Goal: Information Seeking & Learning: Learn about a topic

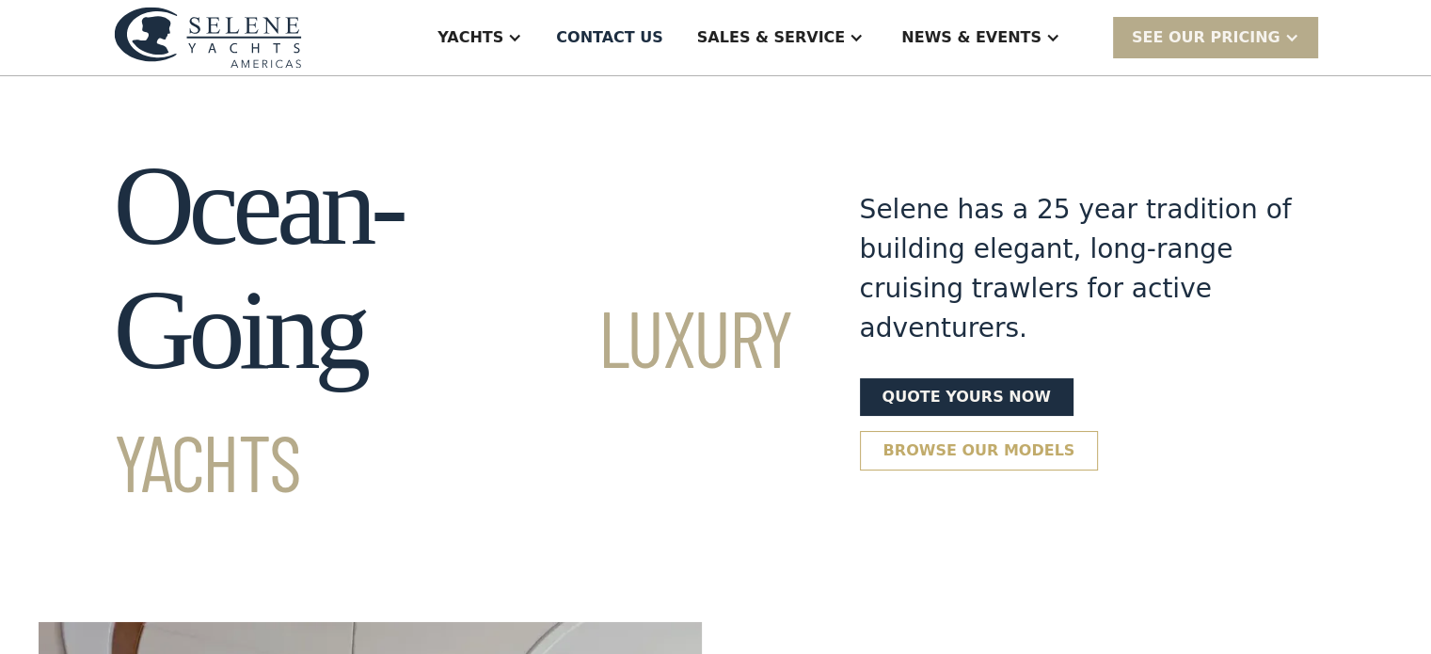
click at [1099, 431] on link "Browse our models" at bounding box center [979, 451] width 239 height 40
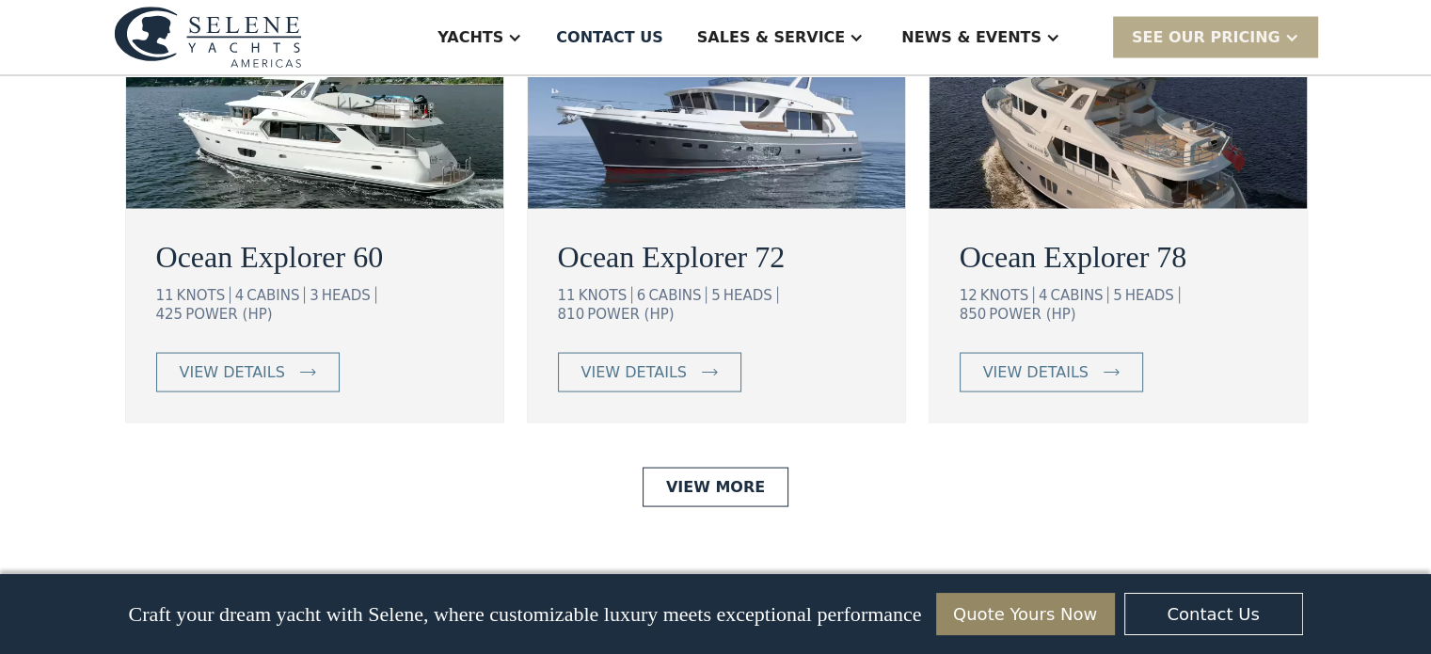
click at [1139, 339] on div "Ocean Explorer Ocean Explorer 60 11 KNOTS 4 CABINS 3 HEADS 425 POWER (HP) view …" at bounding box center [716, 544] width 1204 height 1313
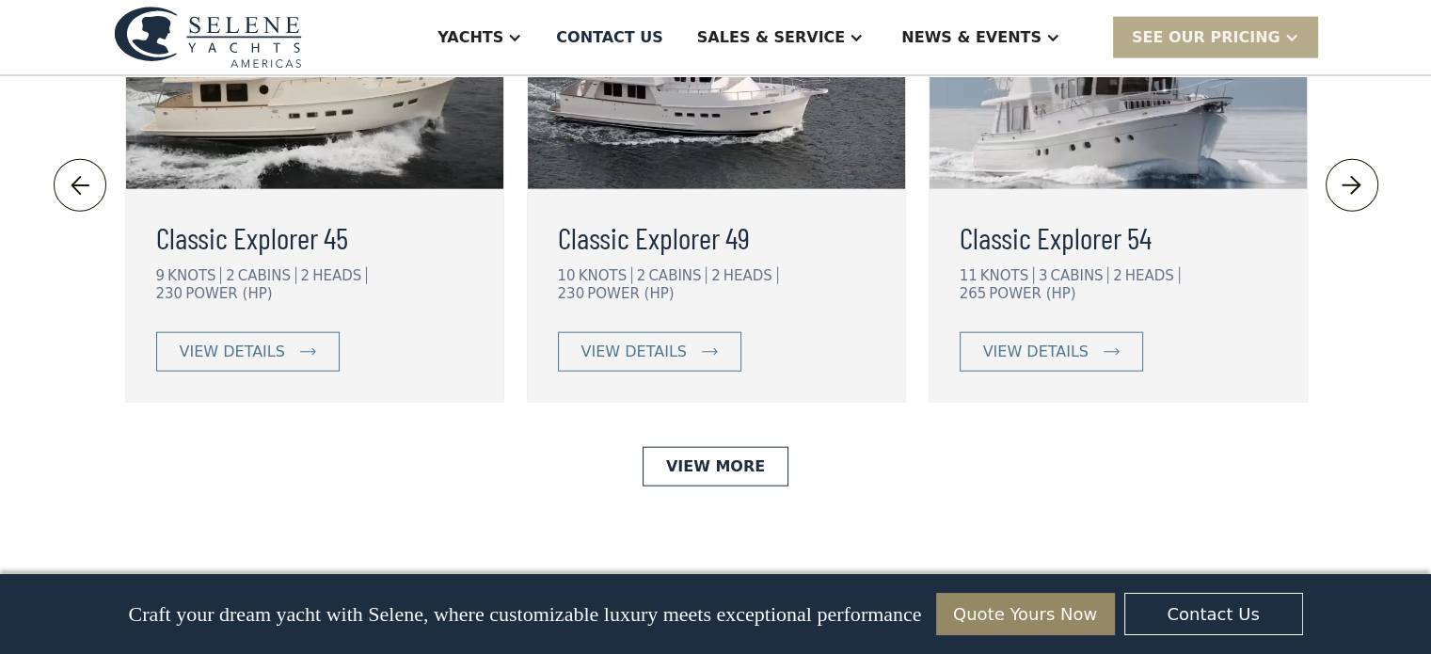
scroll to position [4366, 0]
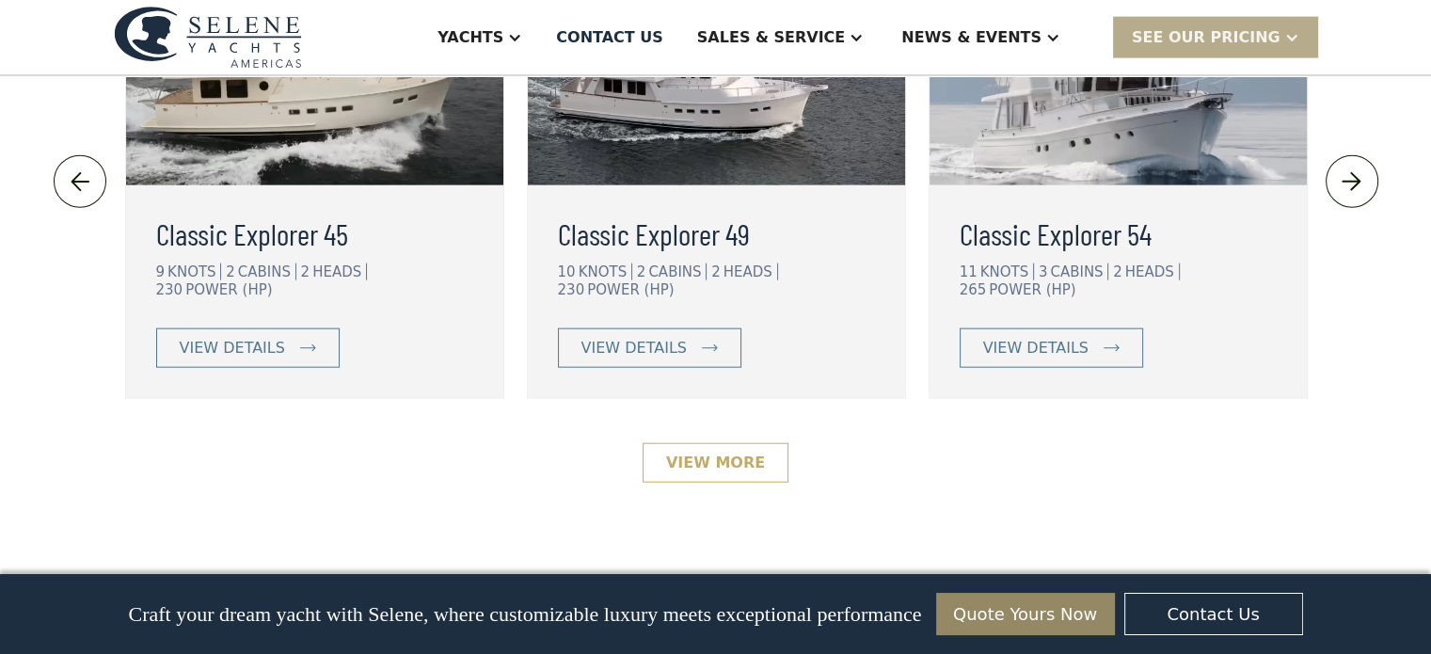
click at [719, 443] on link "View More" at bounding box center [716, 463] width 146 height 40
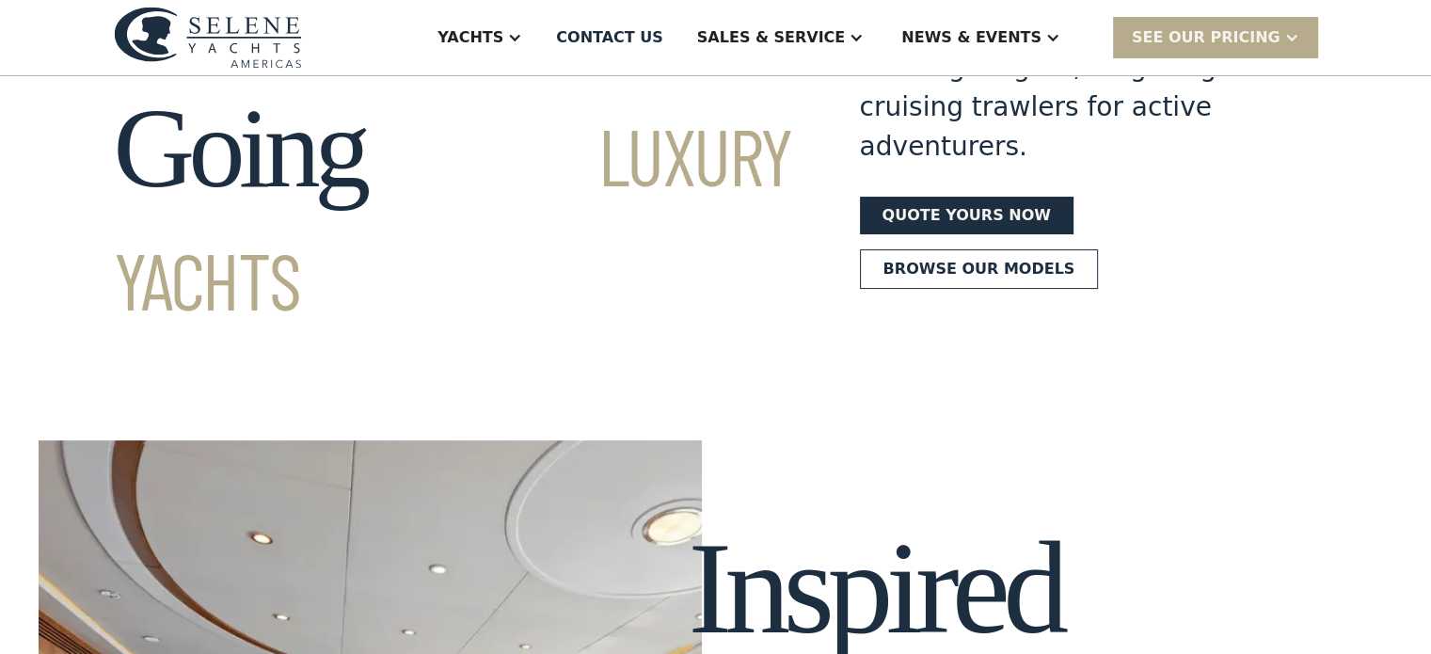
scroll to position [0, 0]
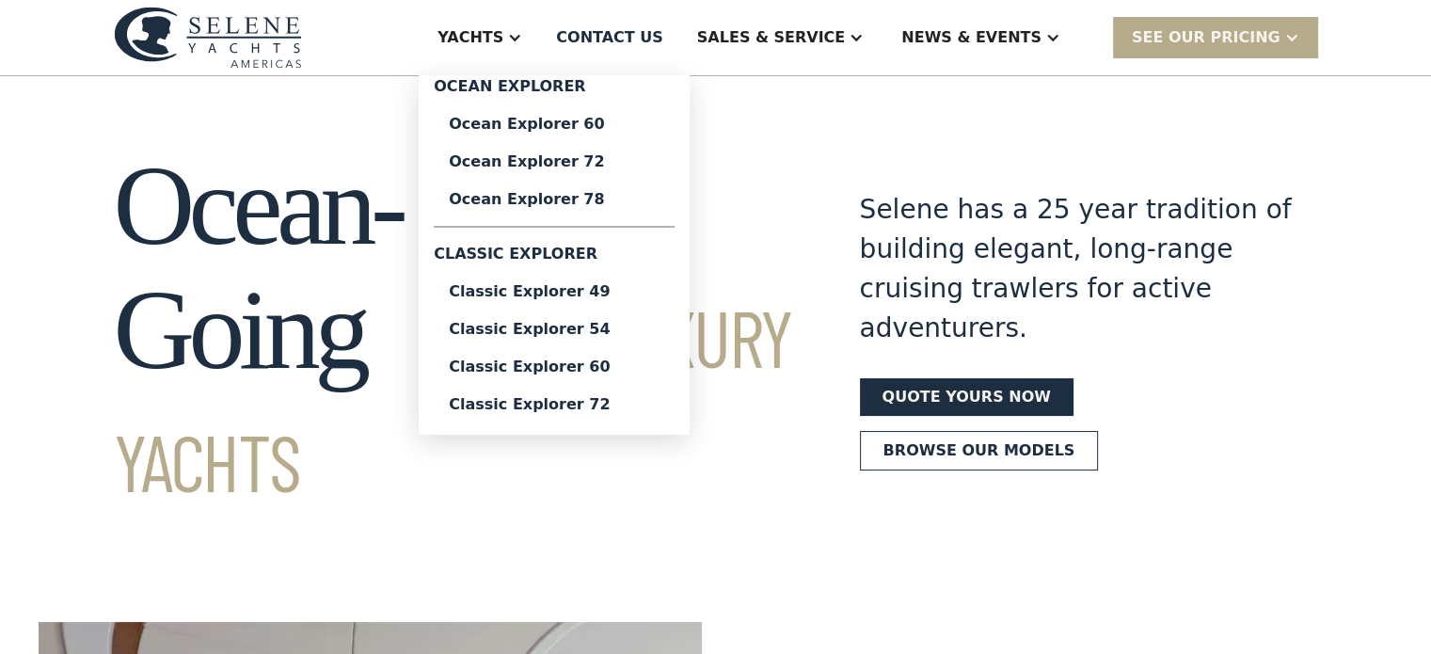
click at [503, 34] on div "Yachts" at bounding box center [471, 37] width 66 height 23
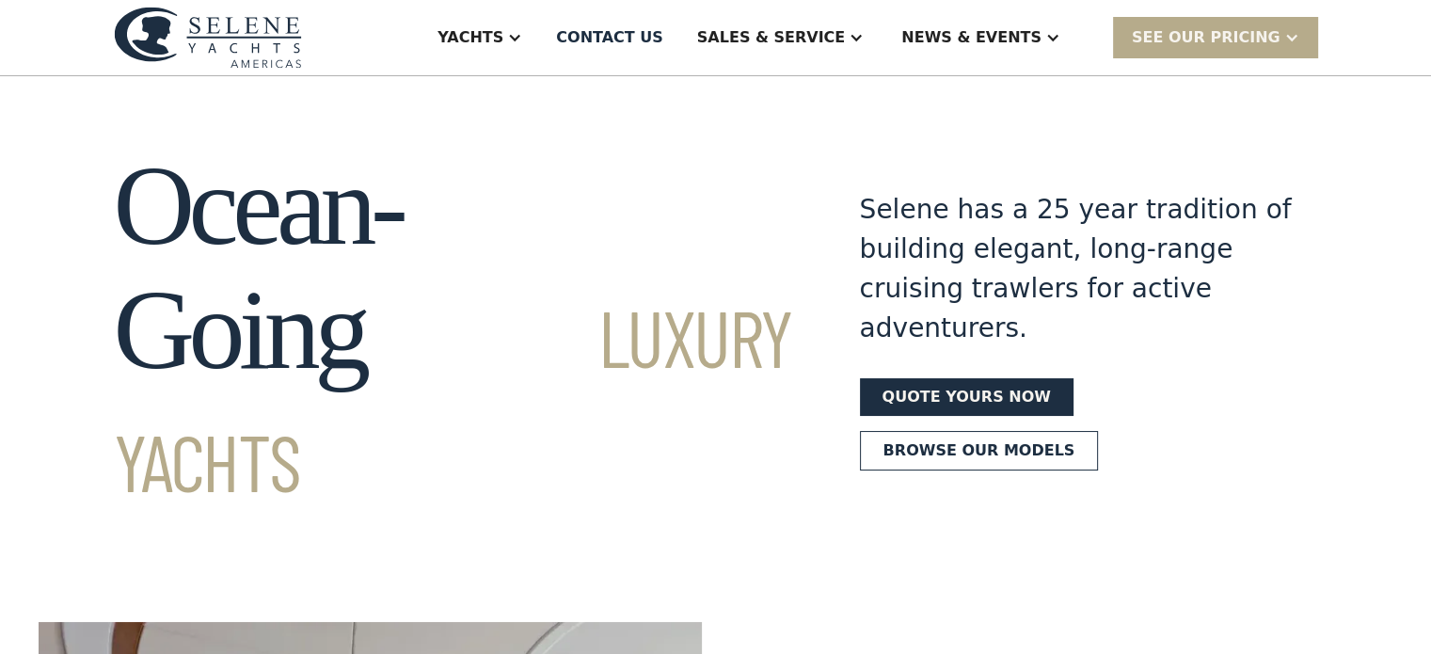
click at [503, 34] on div "Yachts" at bounding box center [471, 37] width 66 height 23
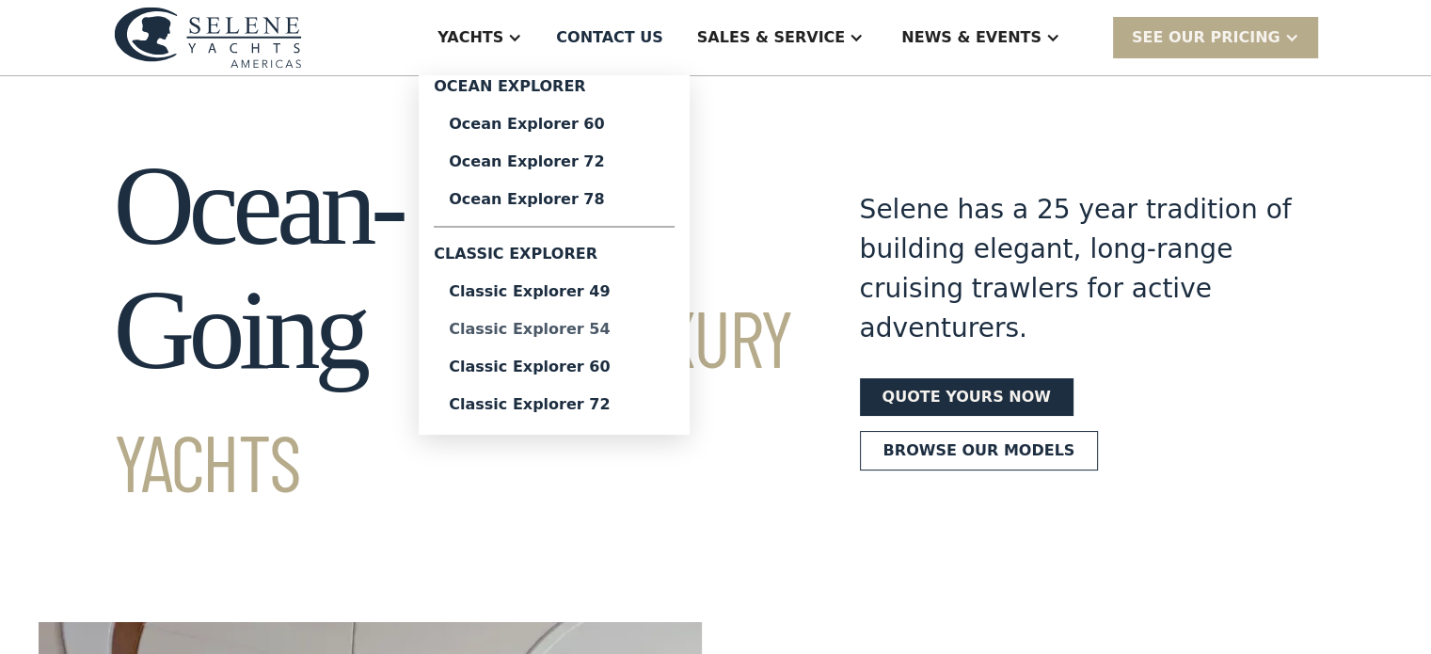
click at [637, 330] on div "Classic Explorer 54" at bounding box center [554, 329] width 211 height 15
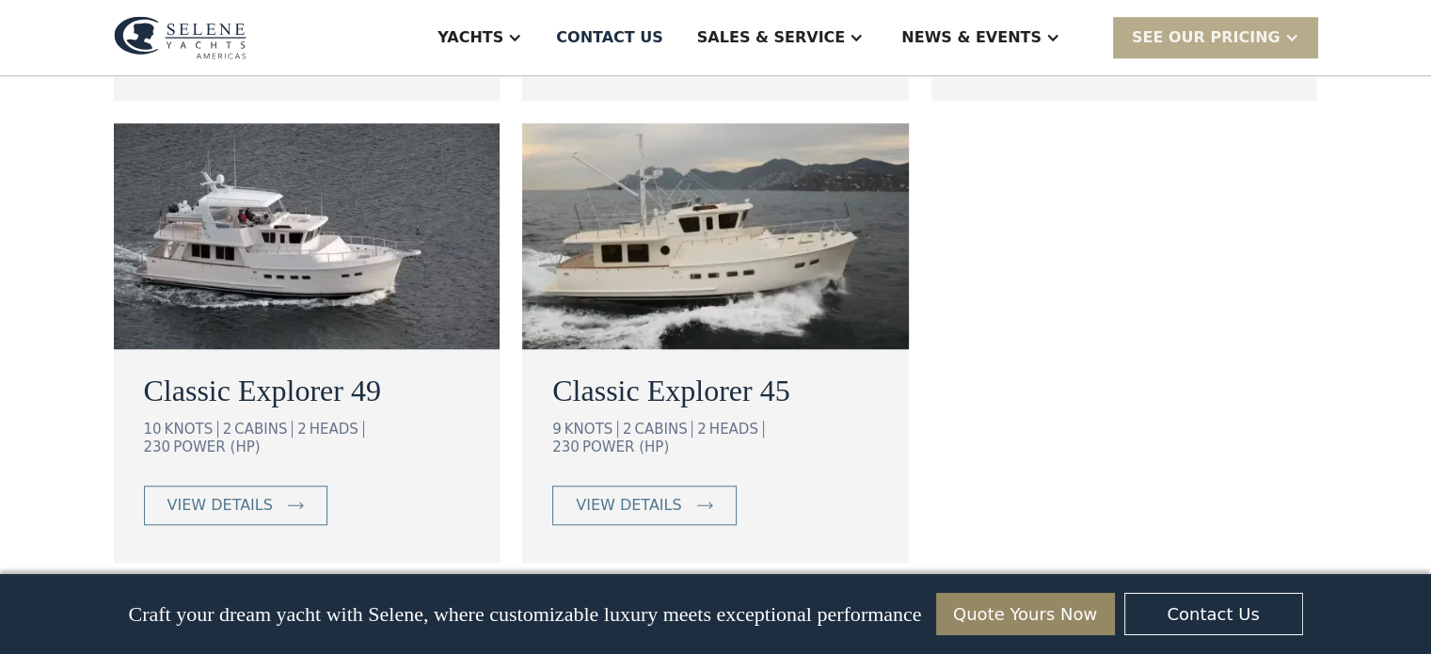
scroll to position [1553, 0]
click at [628, 493] on div "view details" at bounding box center [628, 504] width 105 height 23
click at [247, 493] on div "view details" at bounding box center [219, 504] width 105 height 23
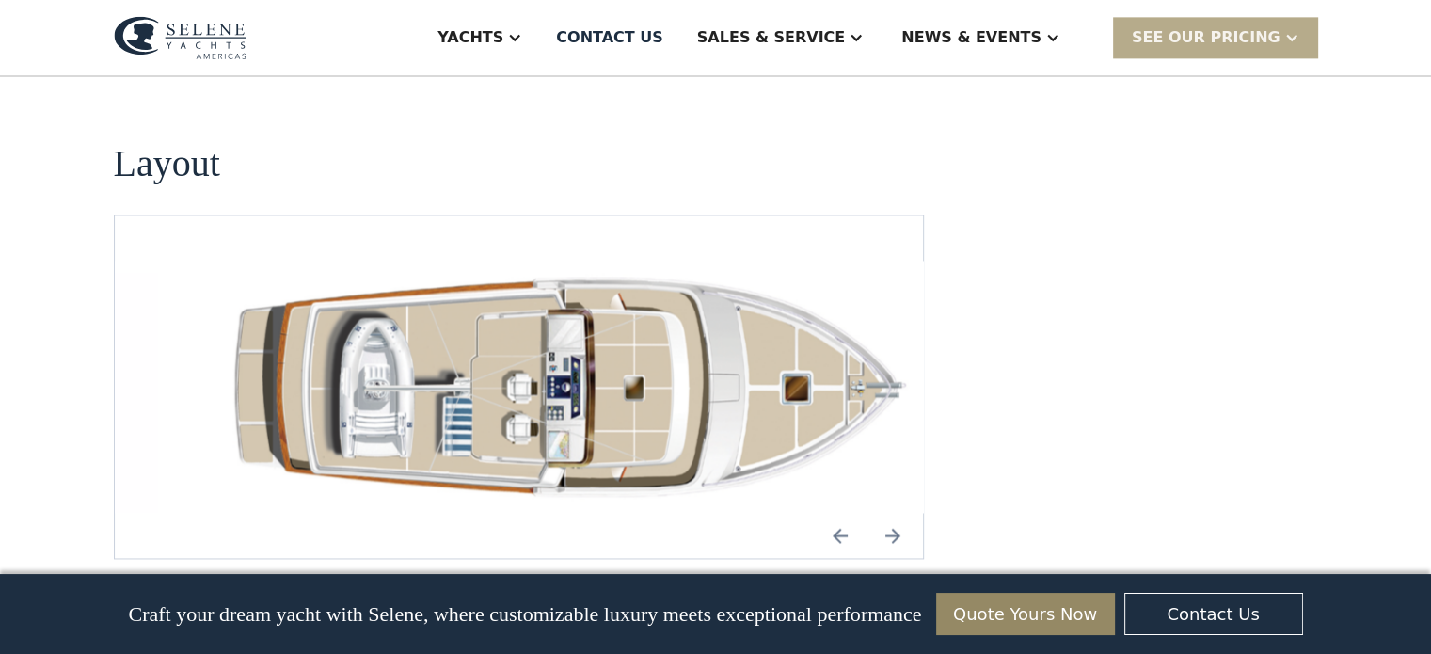
scroll to position [2646, 0]
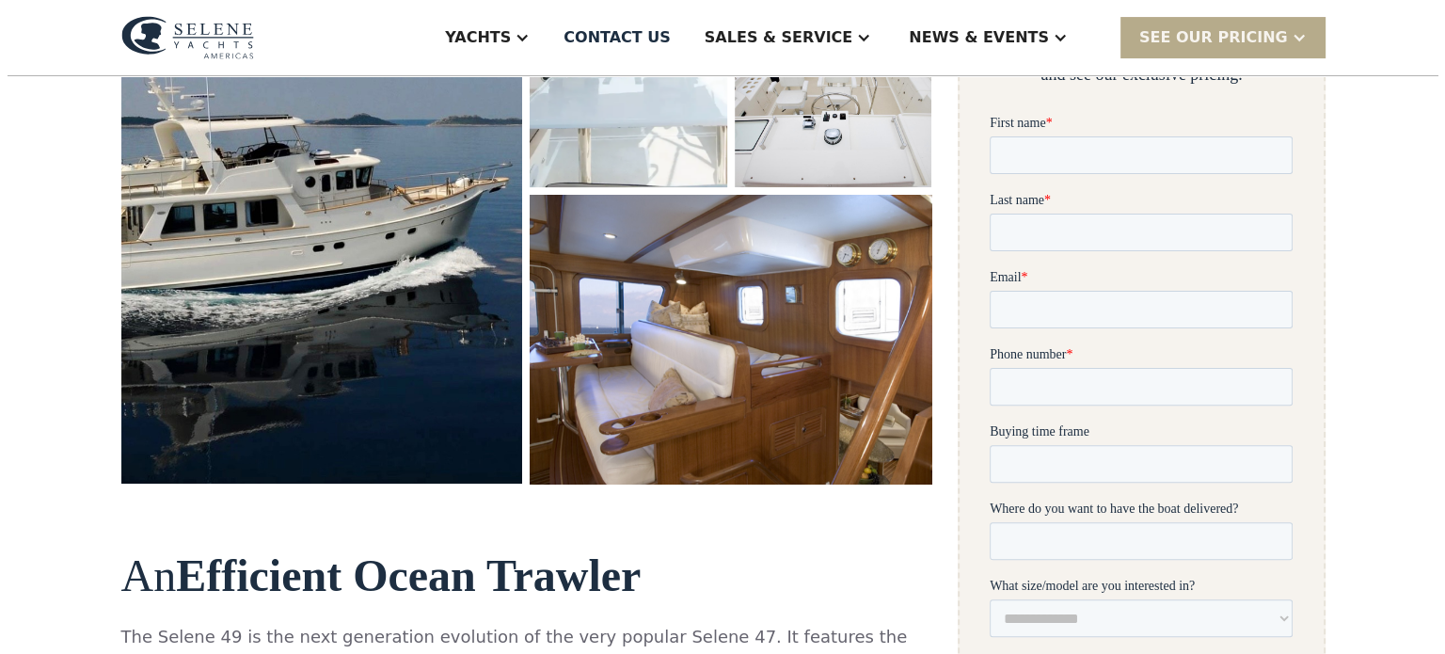
scroll to position [510, 0]
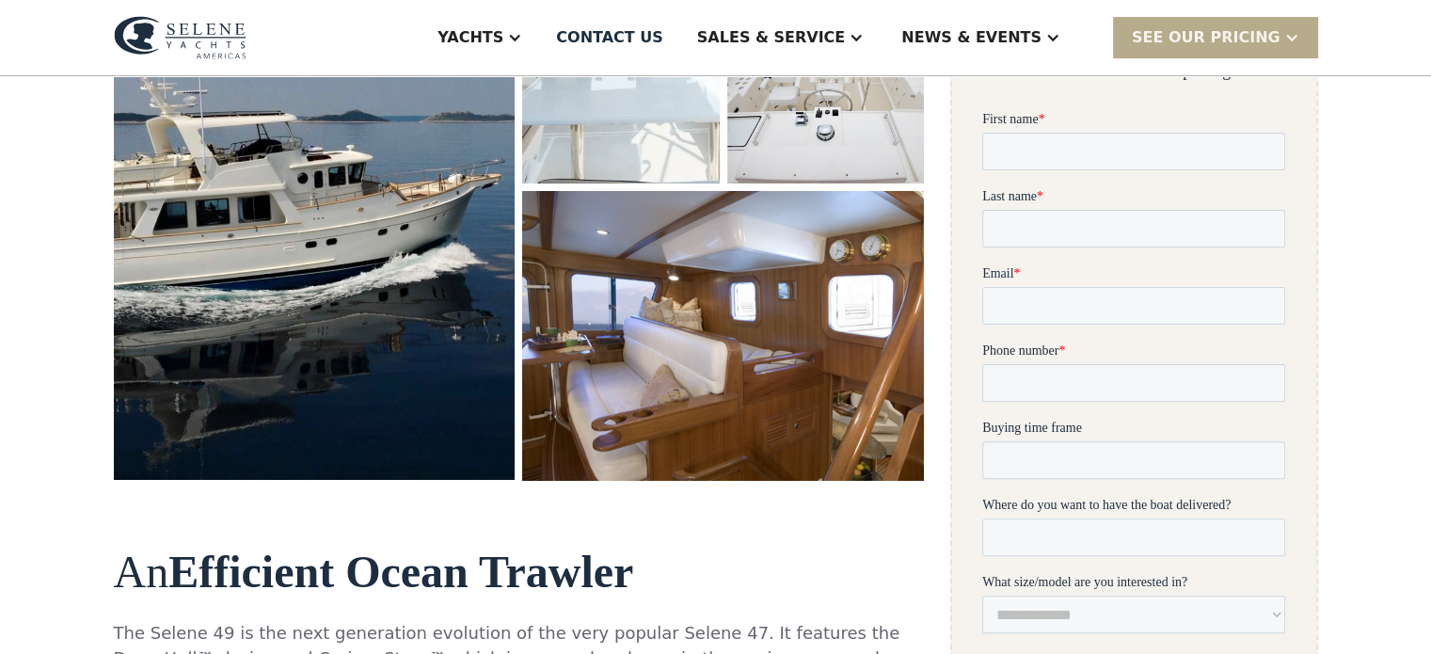
click at [709, 341] on img "open lightbox" at bounding box center [724, 336] width 426 height 306
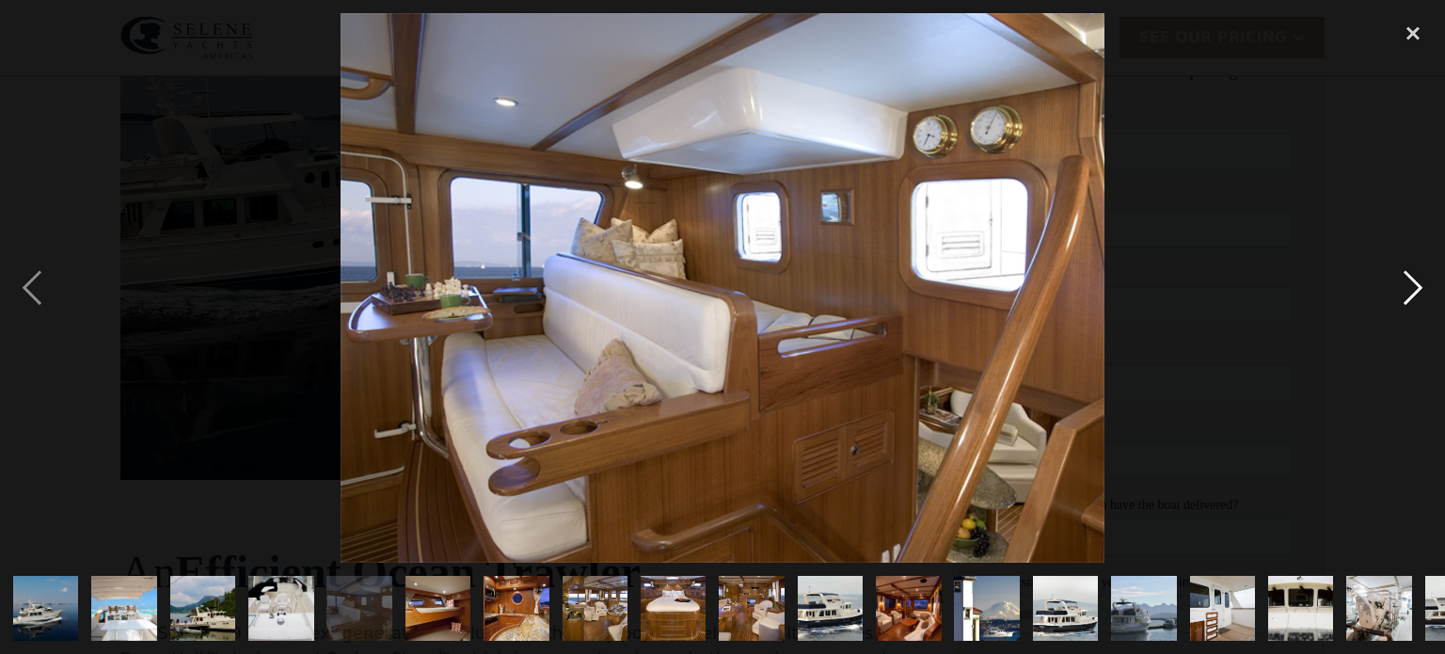
click at [1425, 289] on div "next image" at bounding box center [1413, 287] width 64 height 549
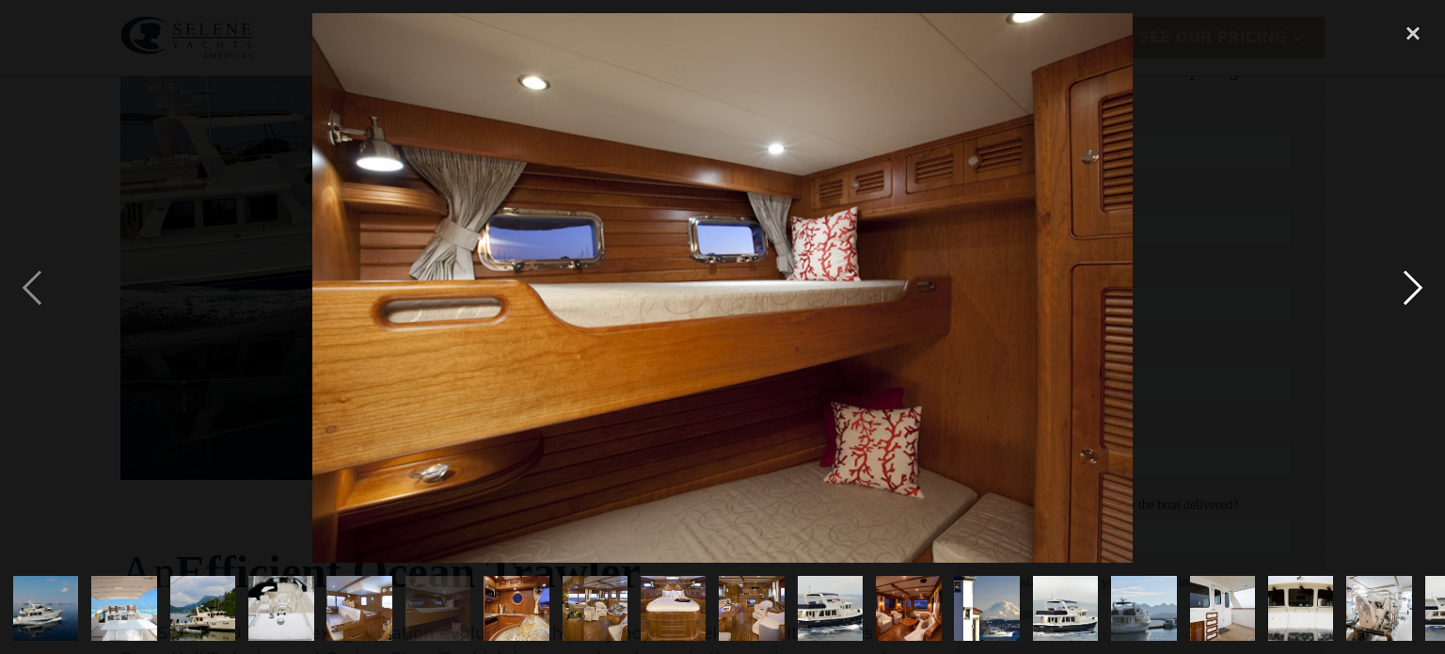
click at [1425, 292] on div "next image" at bounding box center [1413, 287] width 64 height 549
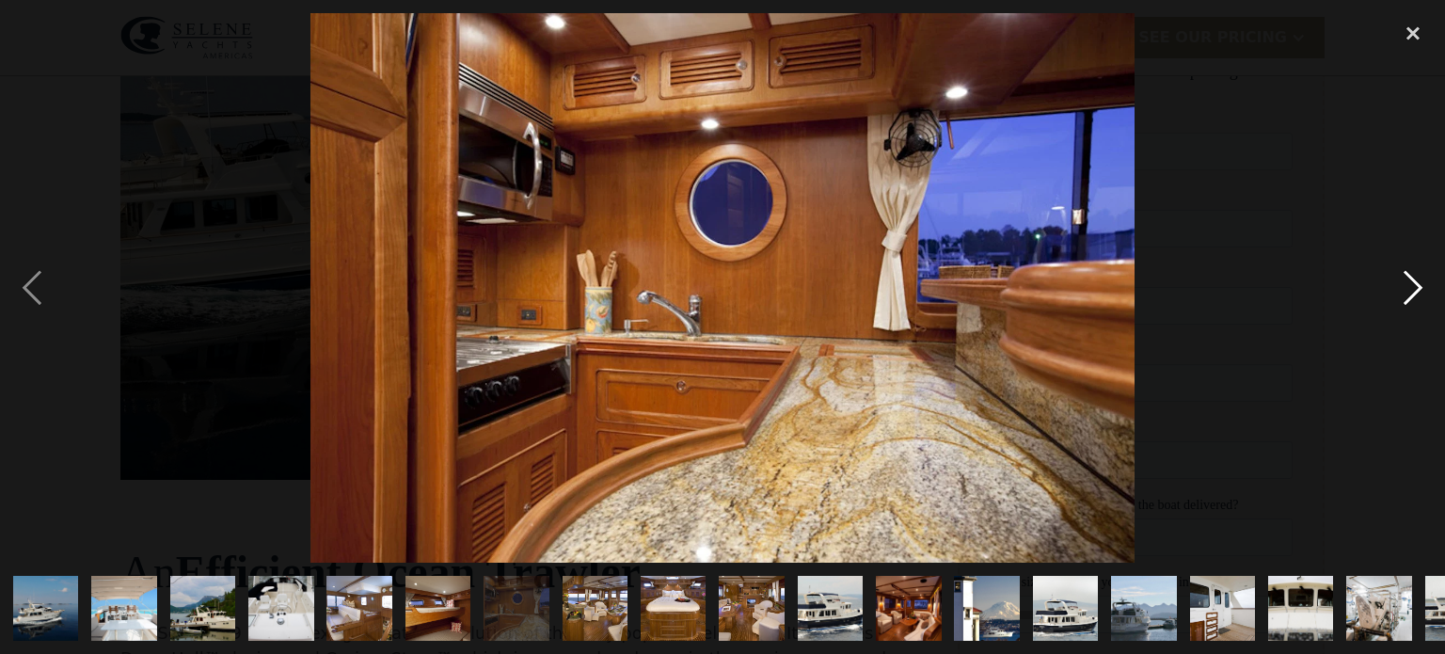
click at [1425, 294] on div "next image" at bounding box center [1413, 287] width 64 height 549
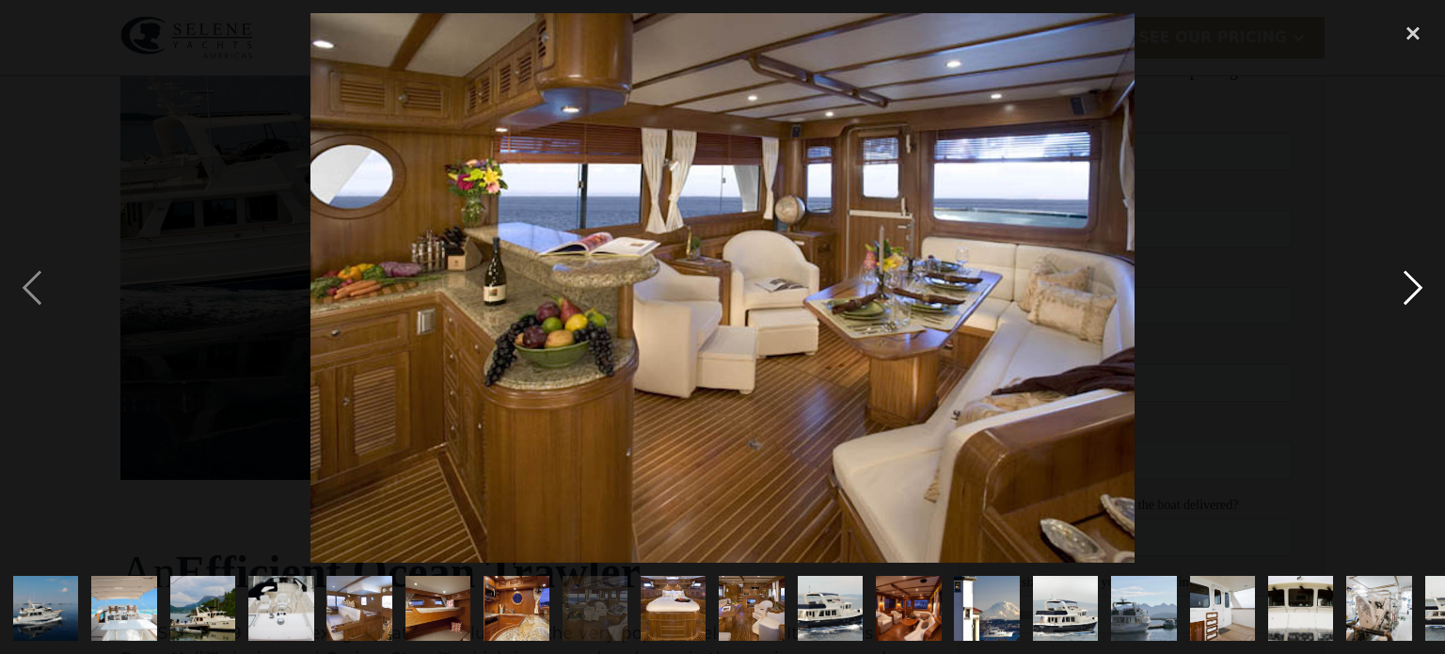
click at [1425, 296] on div "next image" at bounding box center [1413, 287] width 64 height 549
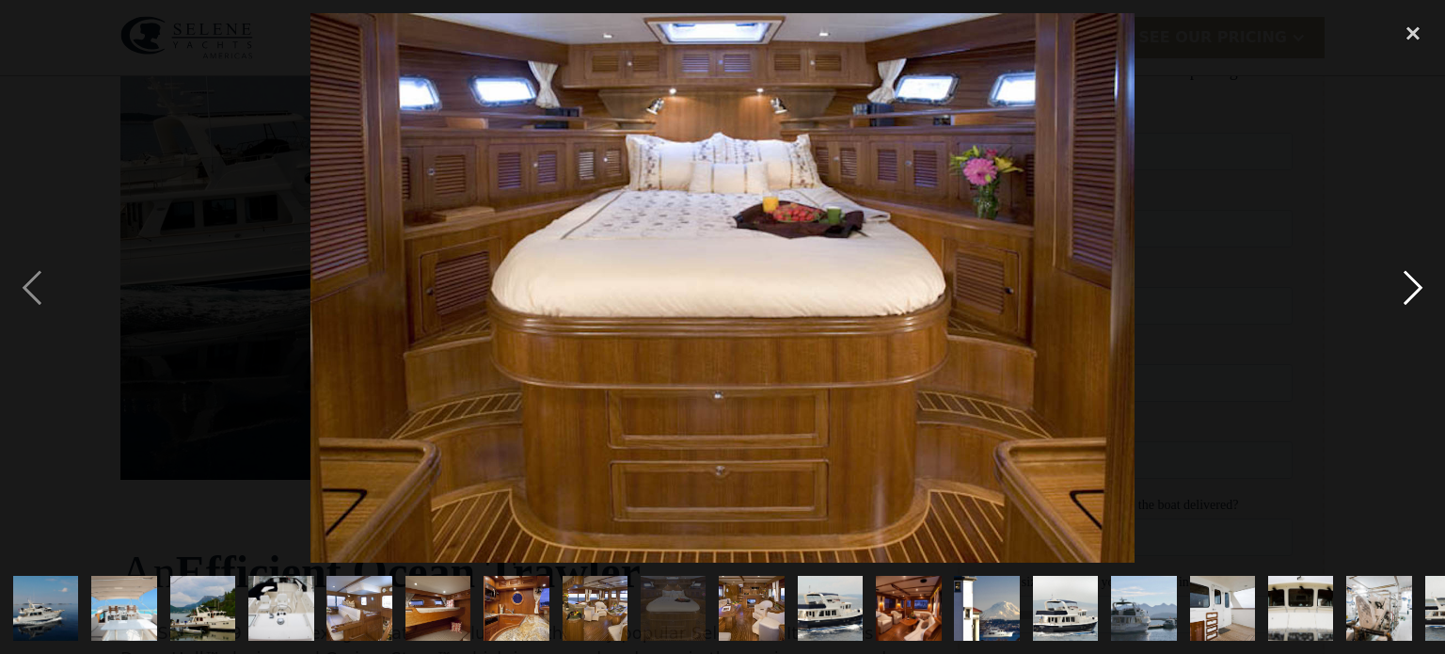
click at [1425, 299] on div "next image" at bounding box center [1413, 287] width 64 height 549
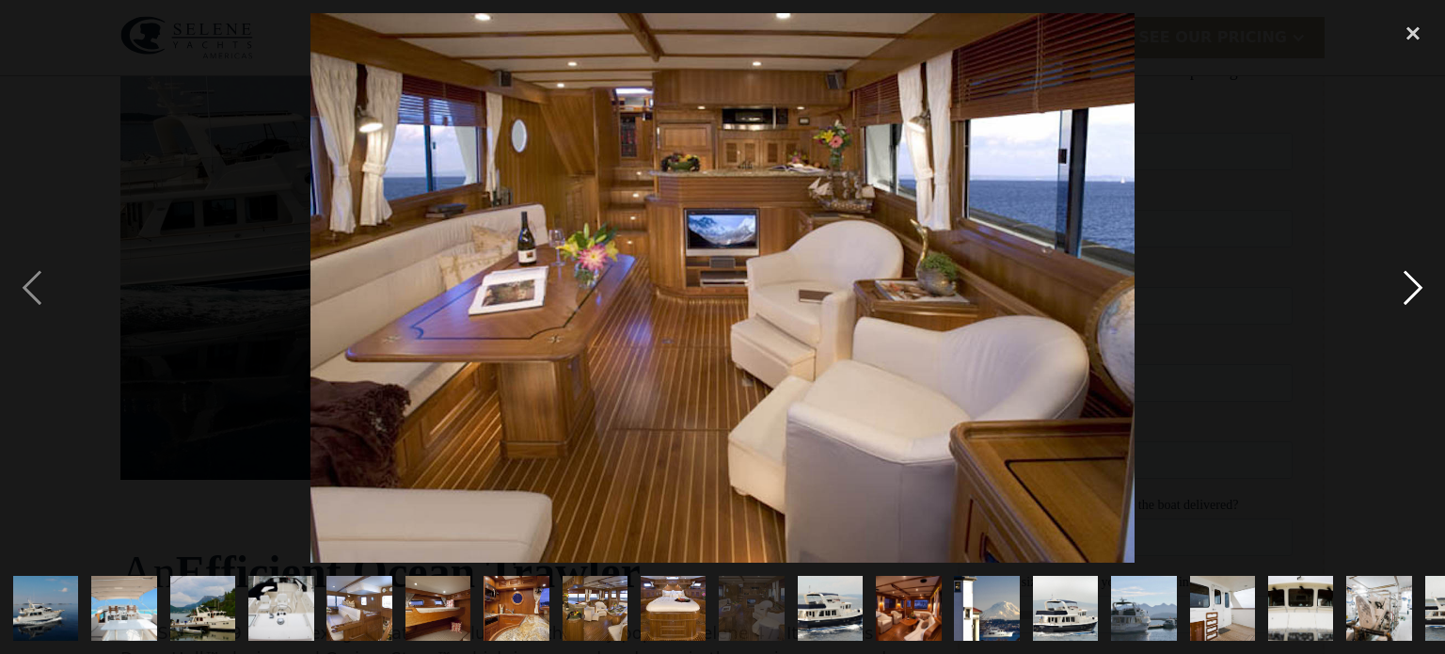
click at [1425, 299] on div "next image" at bounding box center [1413, 287] width 64 height 549
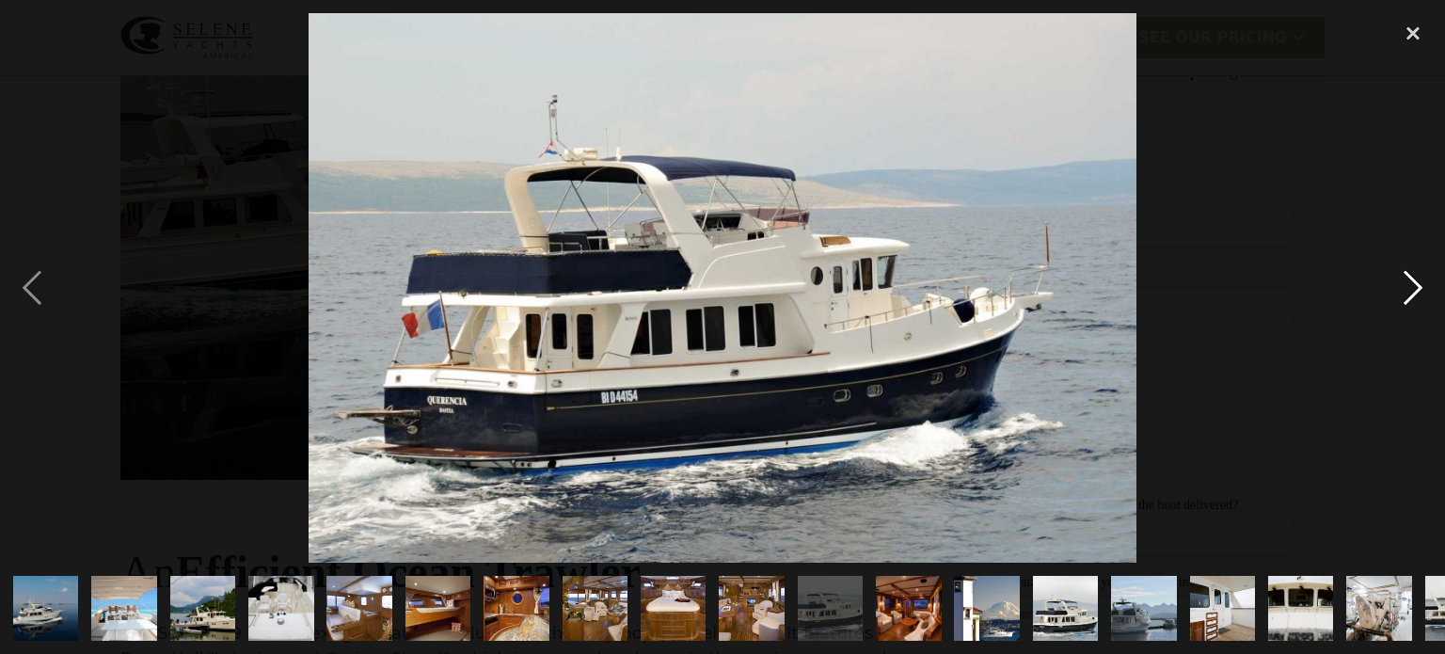
click at [1425, 299] on div "next image" at bounding box center [1413, 287] width 64 height 549
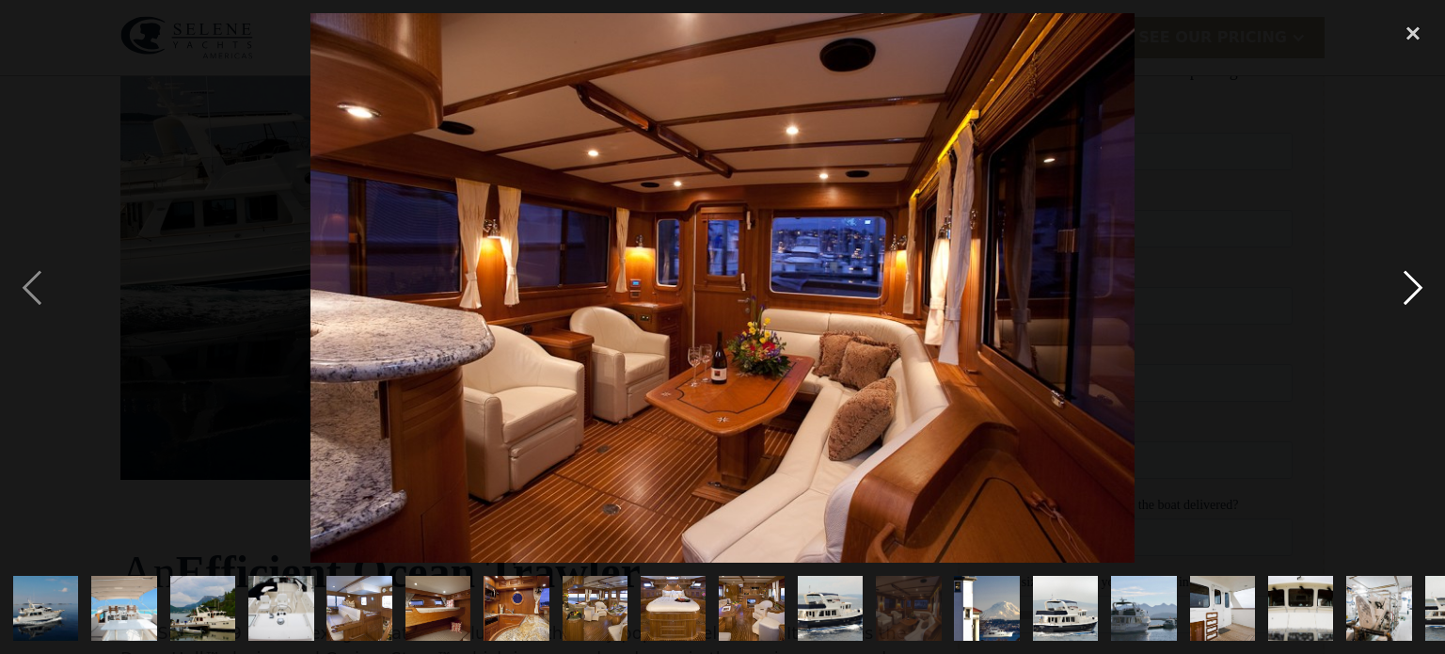
click at [1425, 299] on div "next image" at bounding box center [1413, 287] width 64 height 549
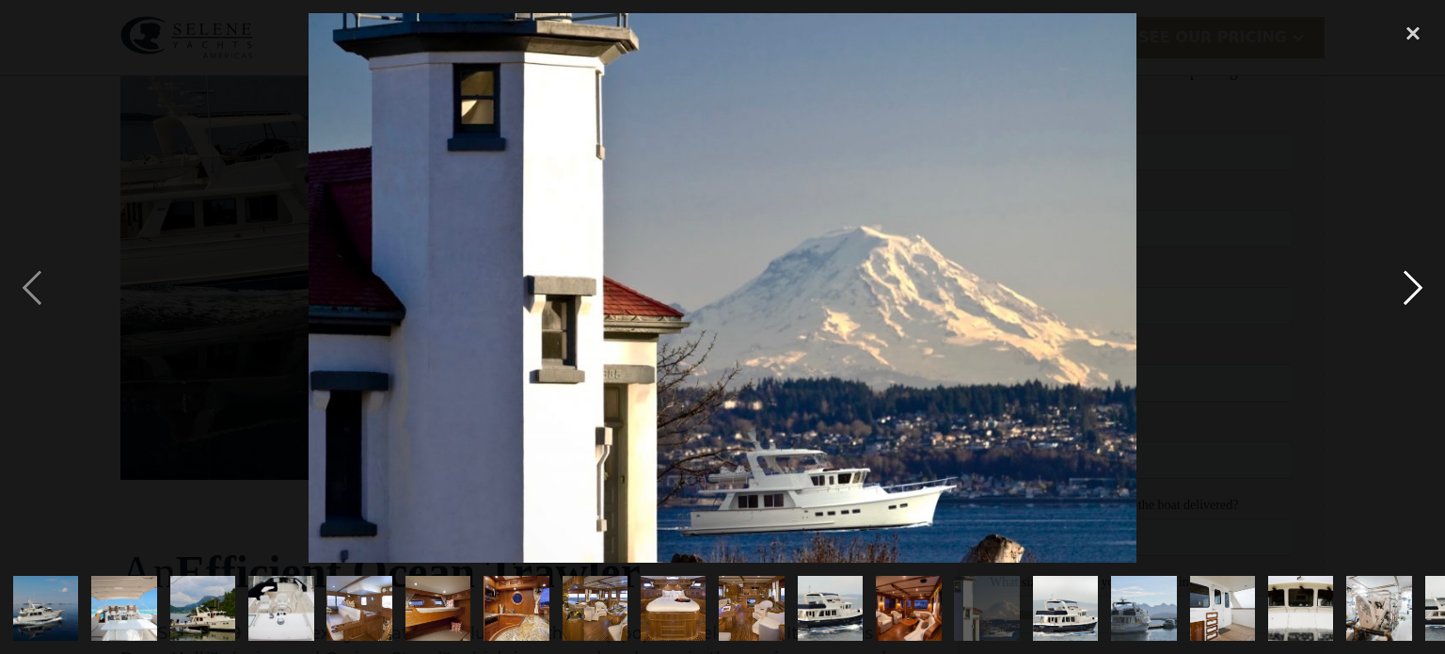
click at [1425, 299] on div "next image" at bounding box center [1413, 287] width 64 height 549
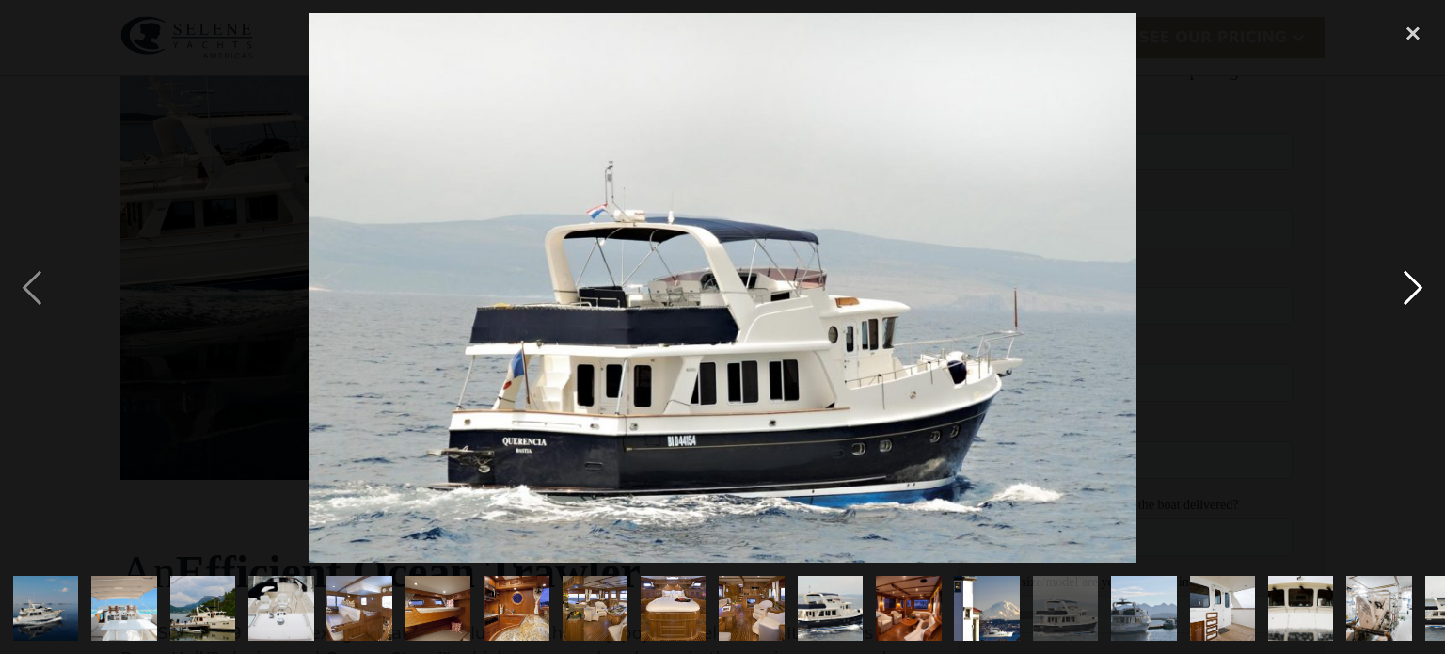
click at [1425, 299] on div "next image" at bounding box center [1413, 287] width 64 height 549
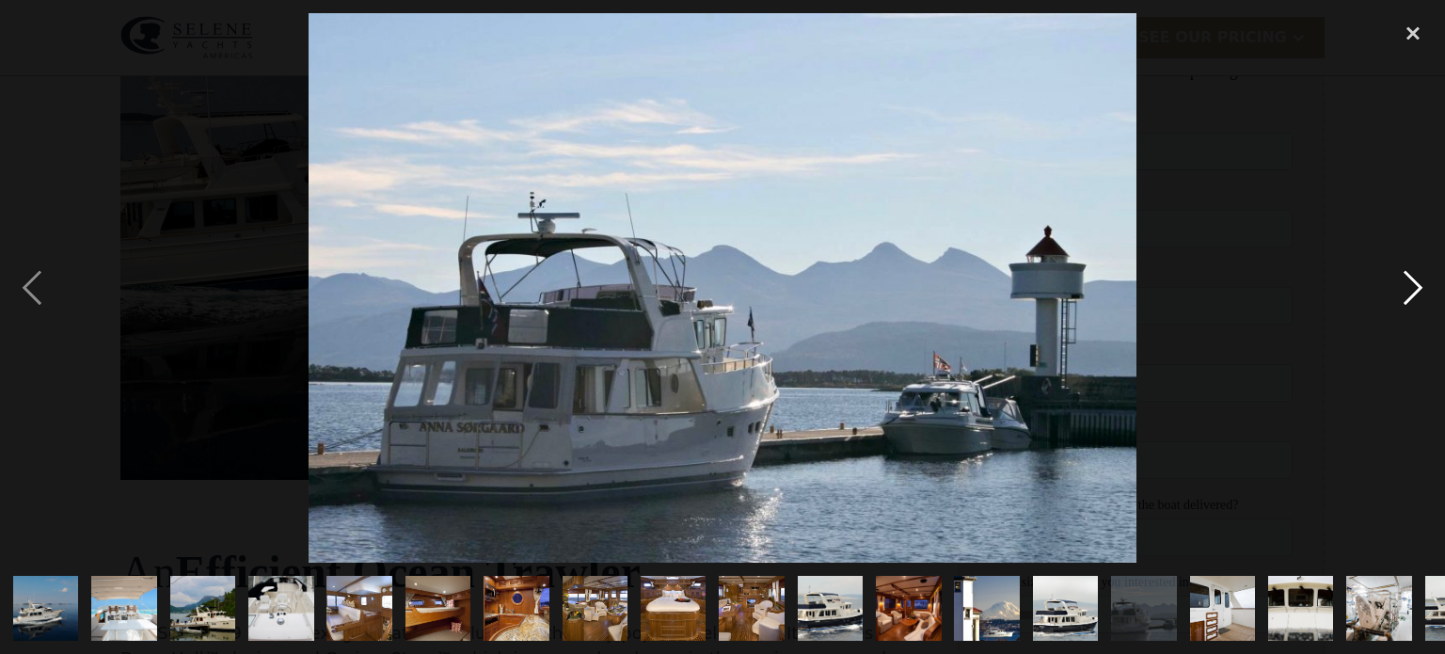
click at [1425, 299] on div "next image" at bounding box center [1413, 287] width 64 height 549
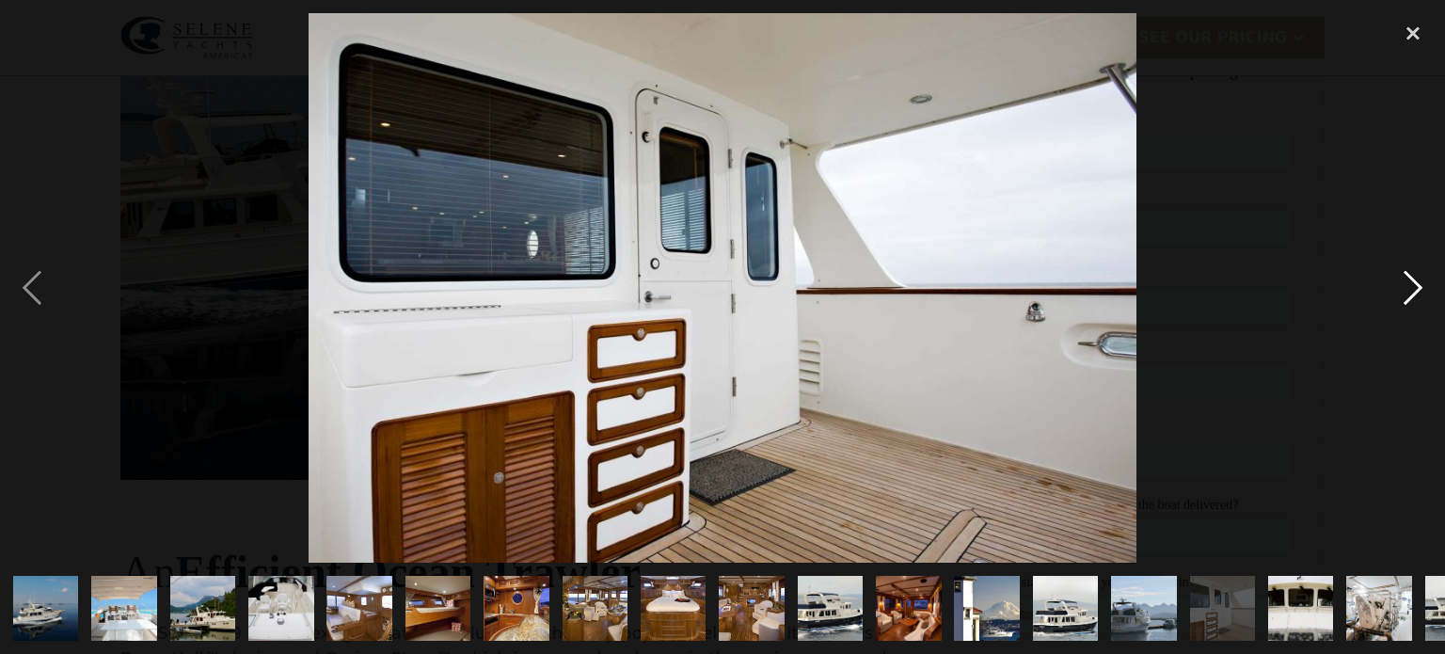
click at [1425, 299] on div "next image" at bounding box center [1413, 287] width 64 height 549
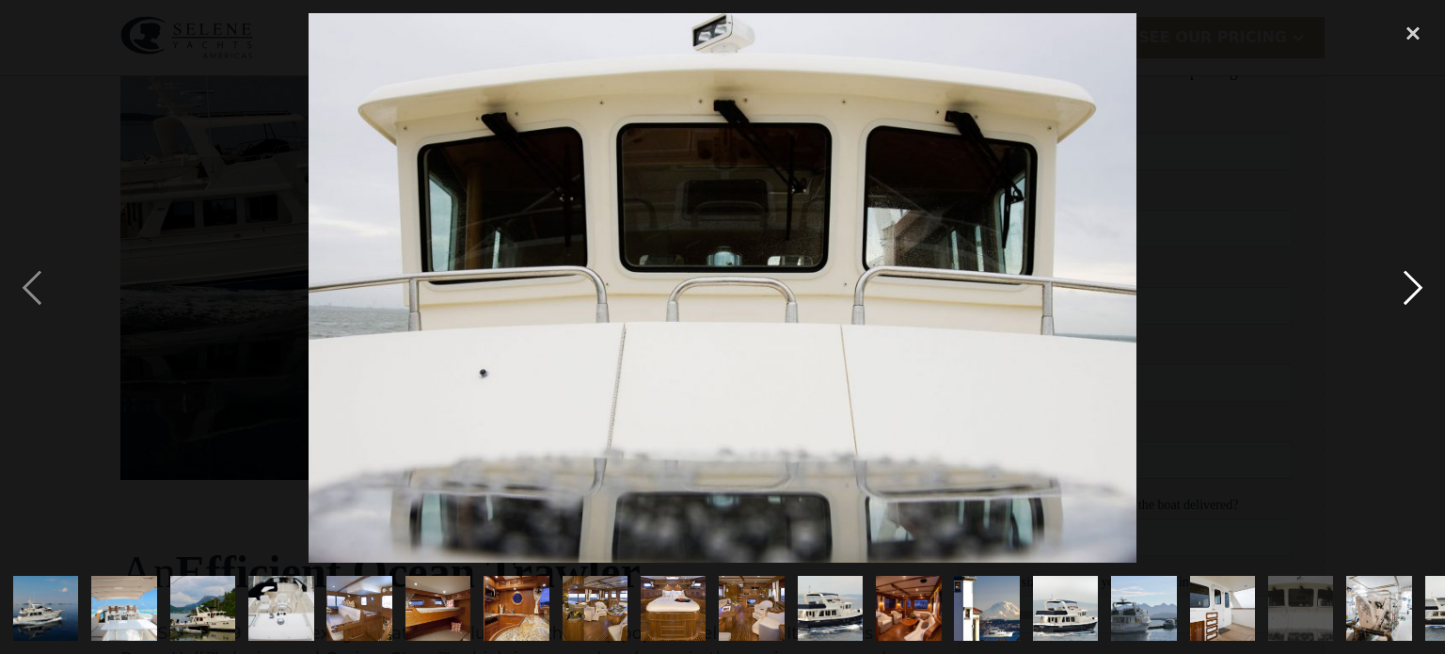
click at [1425, 301] on div "next image" at bounding box center [1413, 287] width 64 height 549
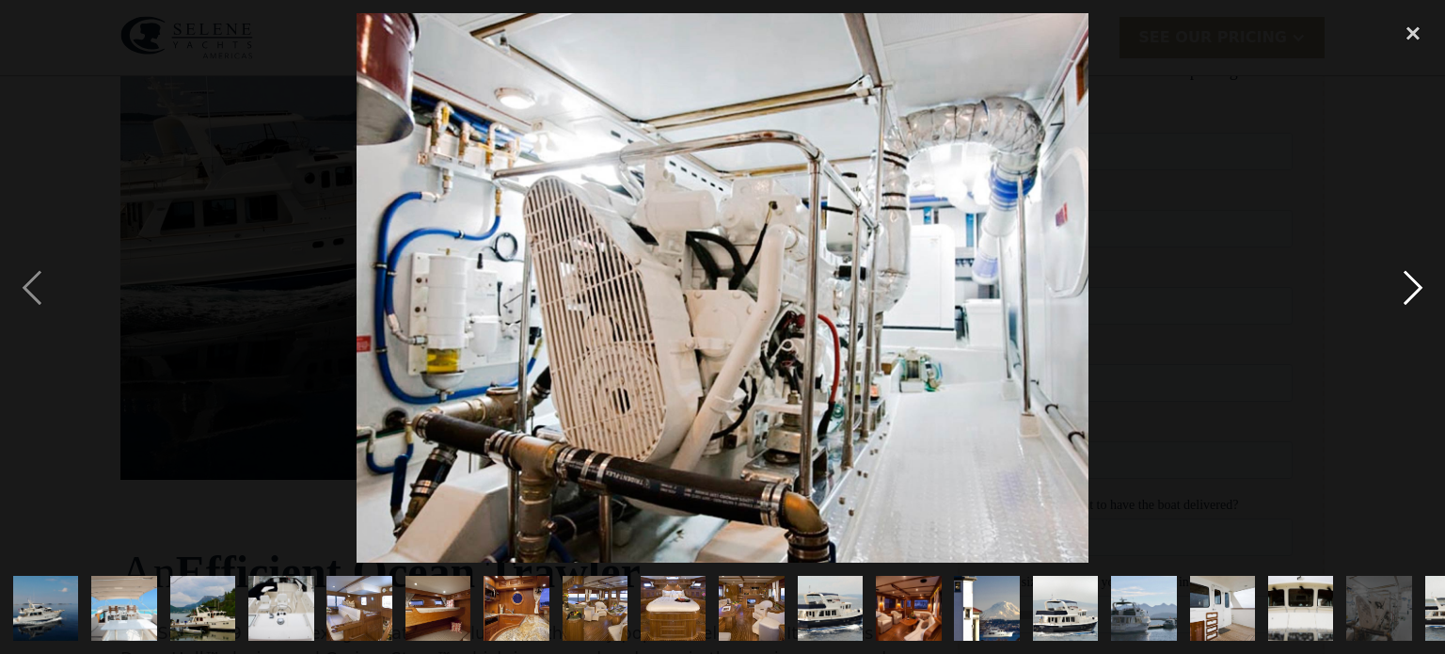
click at [1425, 303] on div "next image" at bounding box center [1413, 287] width 64 height 549
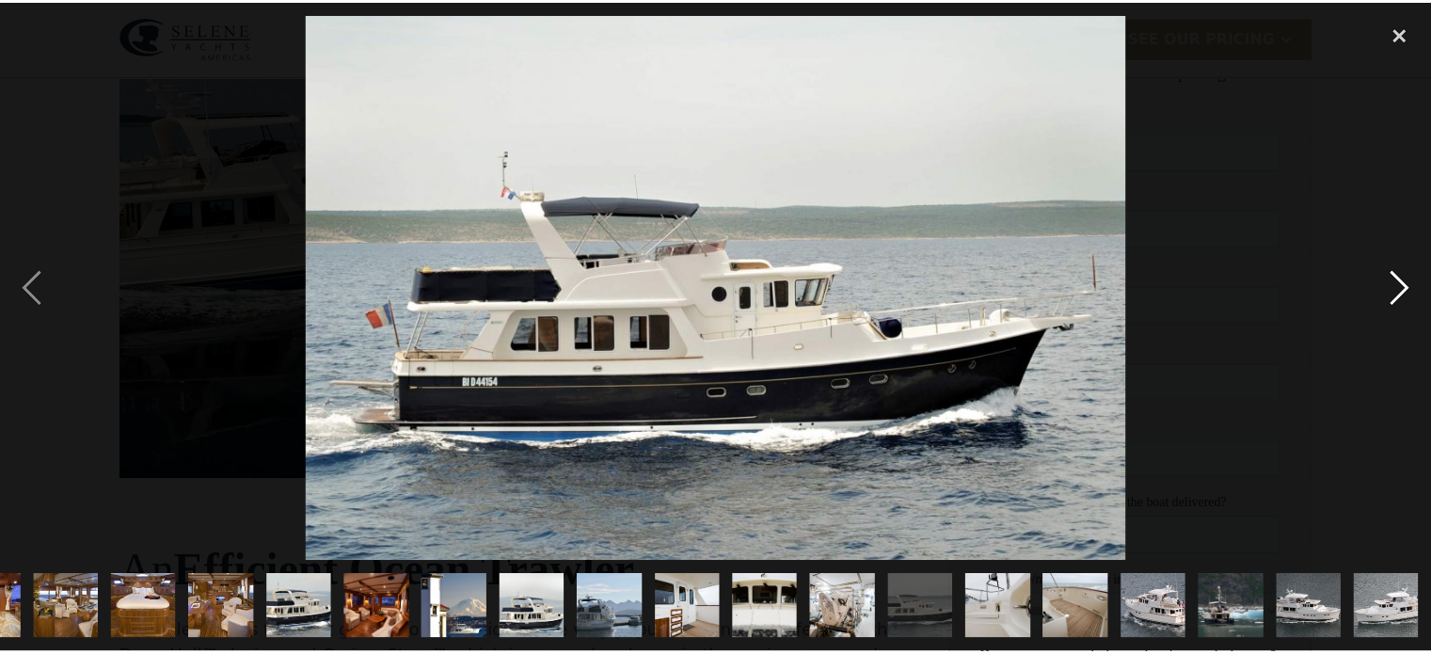
scroll to position [0, 530]
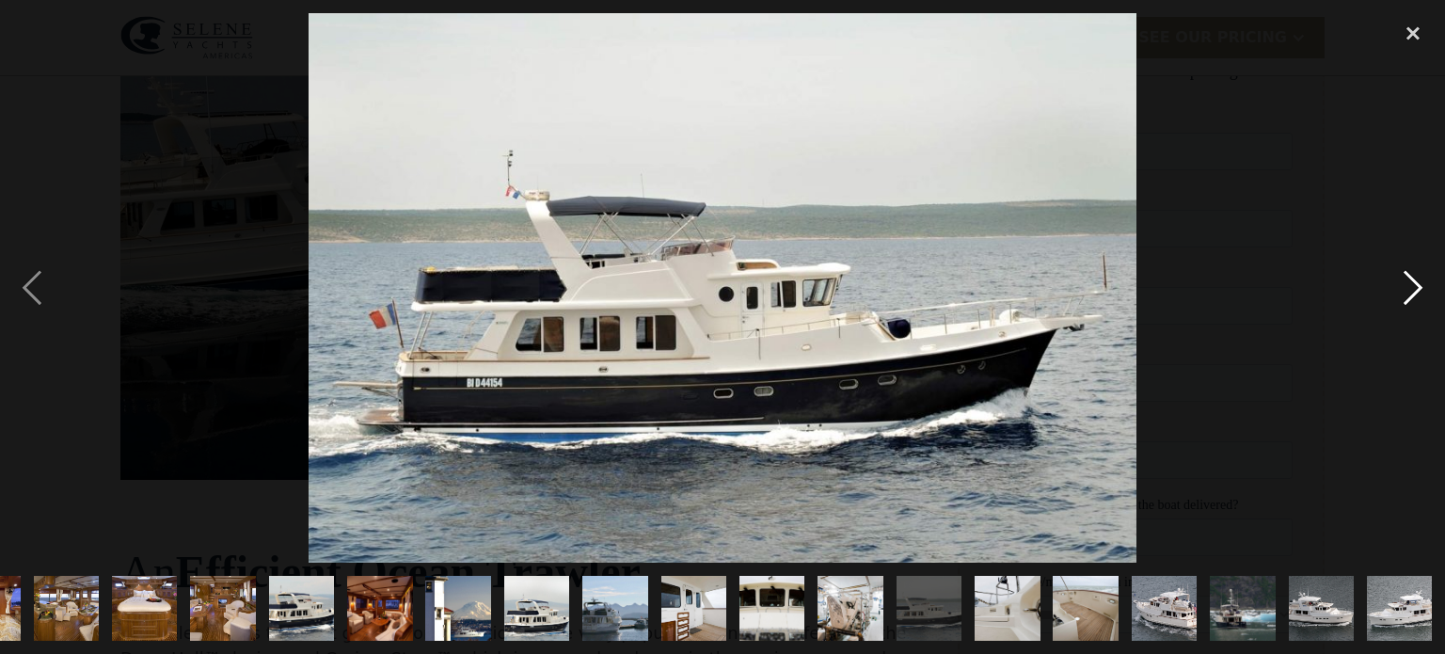
click at [1425, 306] on div "next image" at bounding box center [1413, 287] width 64 height 549
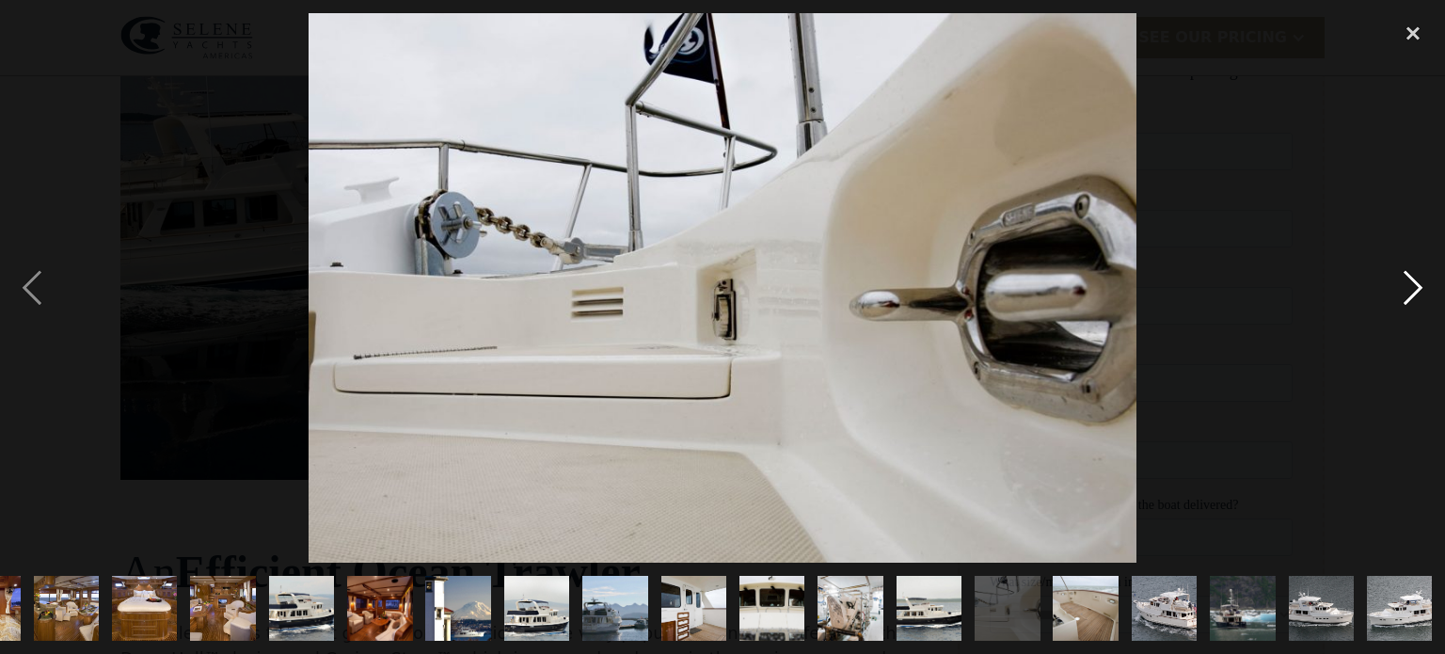
click at [1425, 306] on div "next image" at bounding box center [1413, 287] width 64 height 549
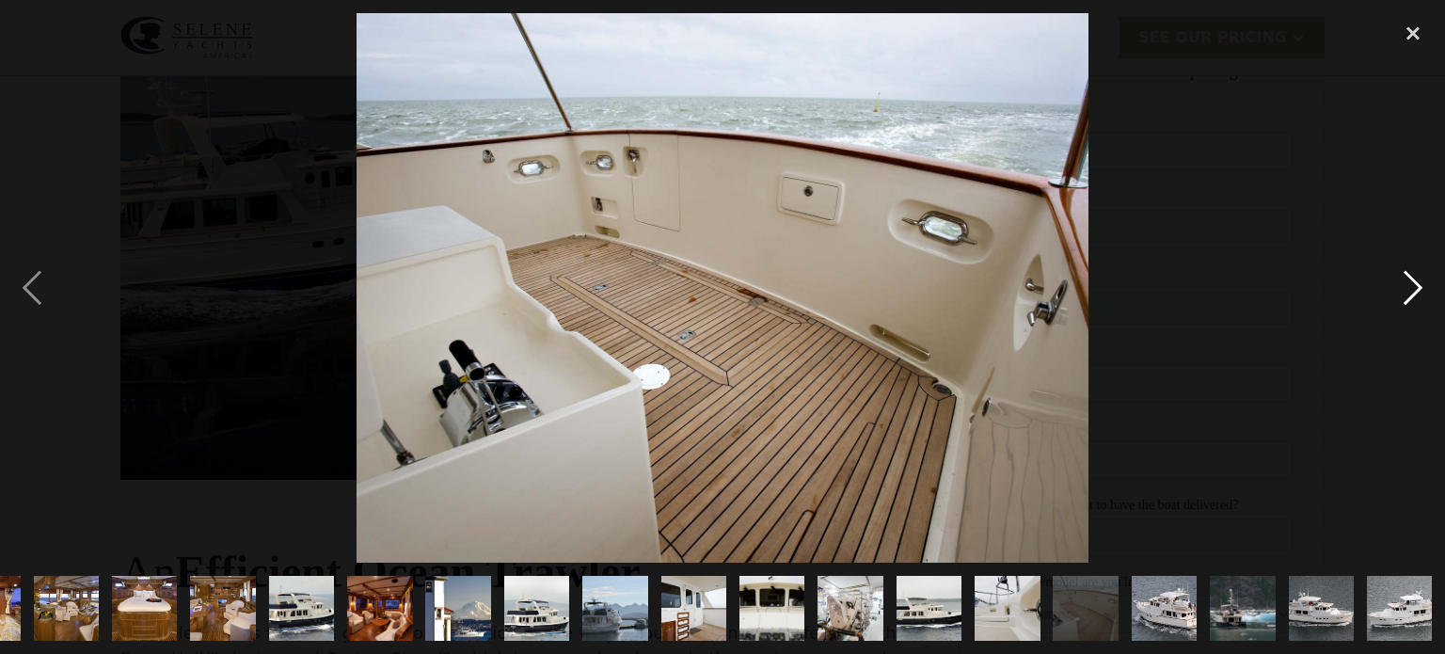
click at [1425, 306] on div "next image" at bounding box center [1413, 287] width 64 height 549
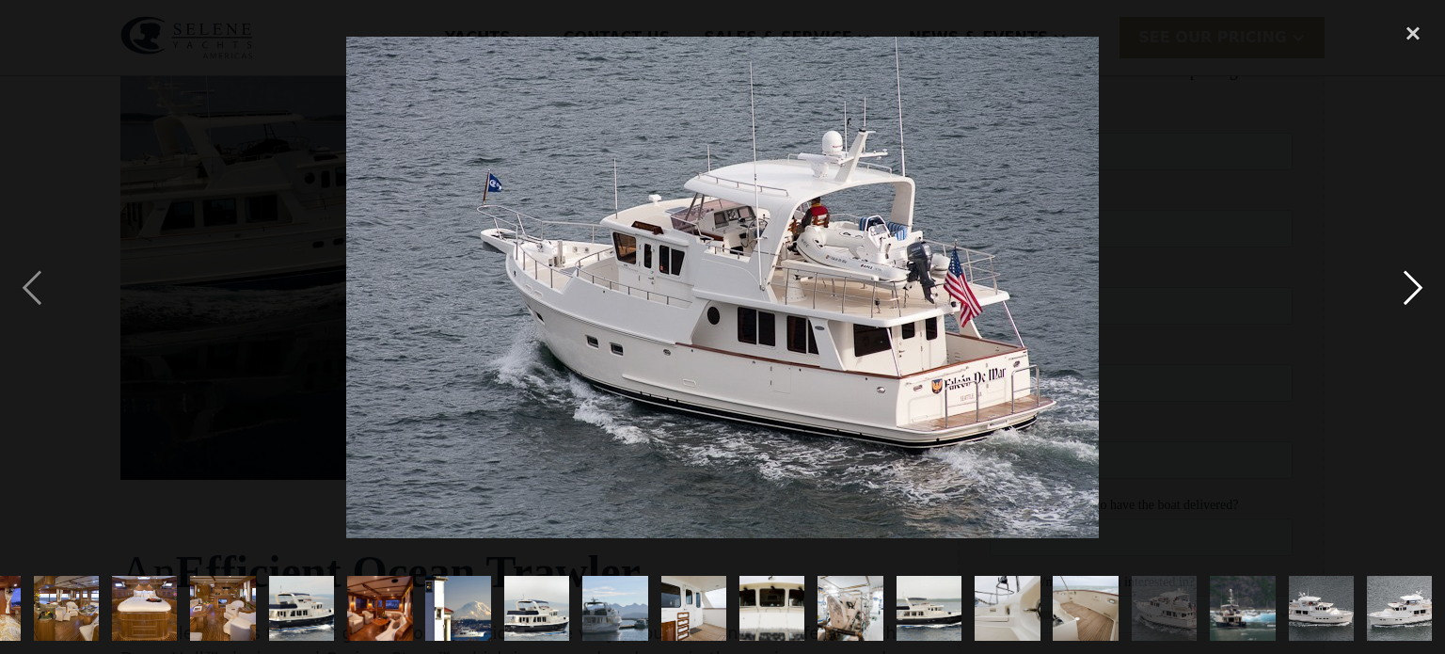
click at [1425, 306] on div "next image" at bounding box center [1413, 287] width 64 height 549
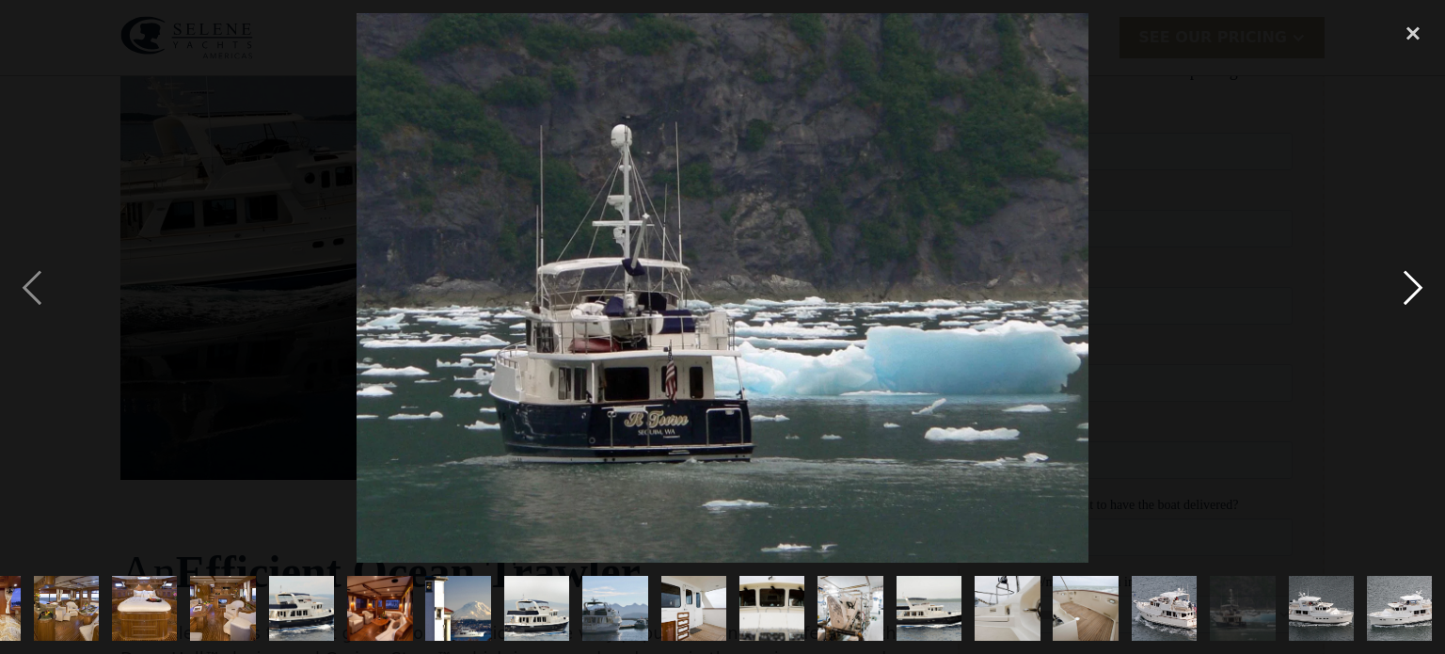
click at [1425, 307] on div "next image" at bounding box center [1413, 287] width 64 height 549
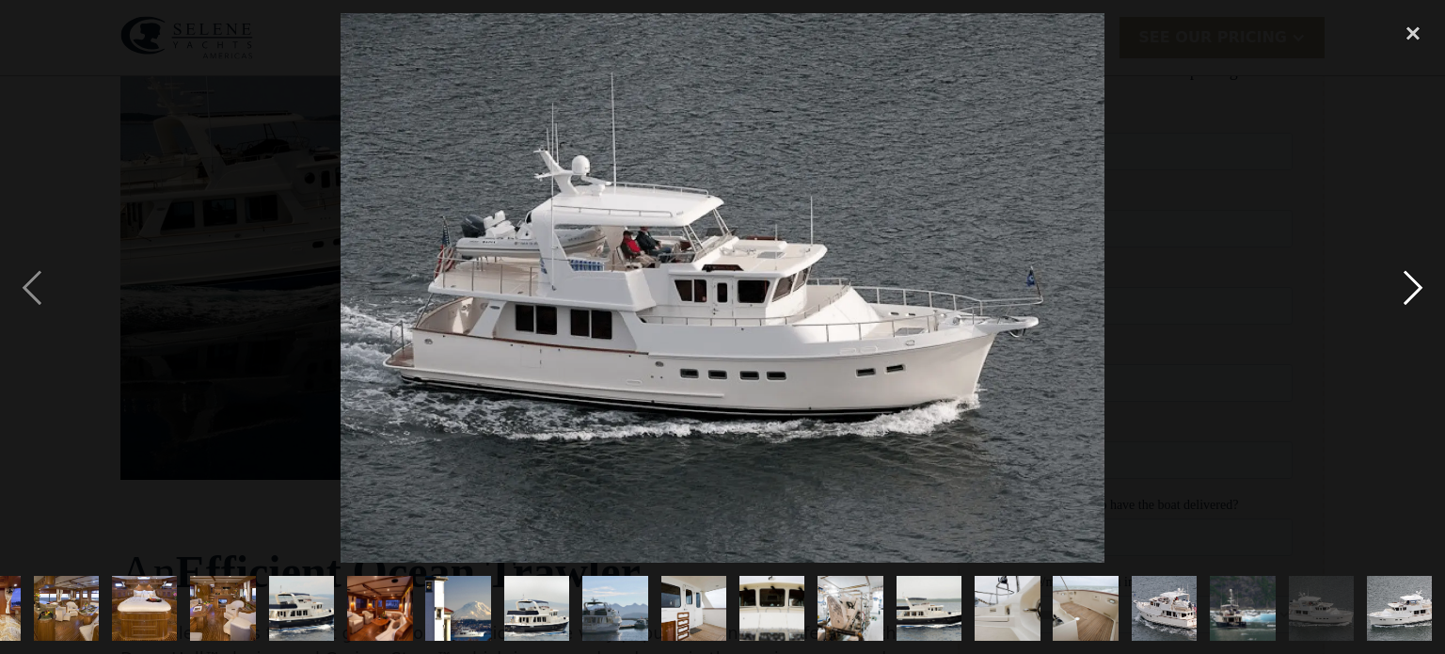
click at [1425, 307] on div "next image" at bounding box center [1413, 287] width 64 height 549
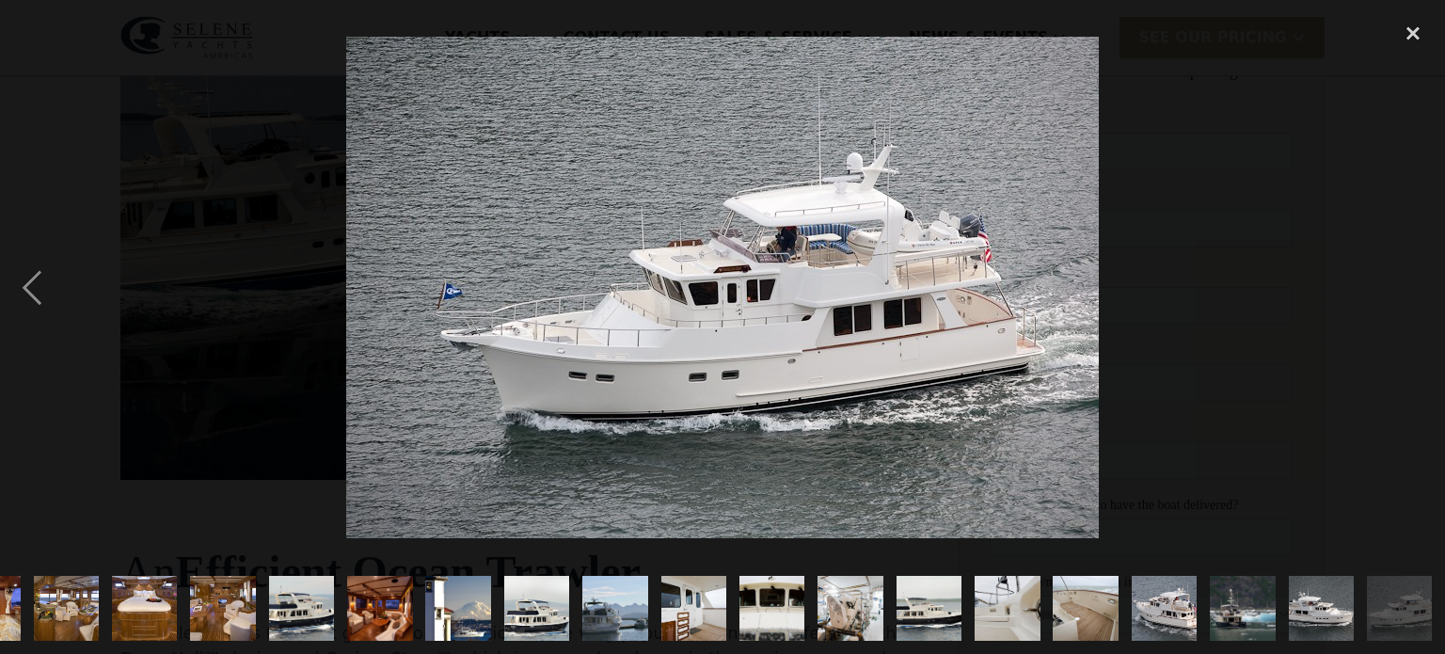
click at [1425, 307] on div "next image" at bounding box center [1413, 287] width 64 height 549
click at [1409, 42] on div "close lightbox" at bounding box center [1413, 33] width 64 height 41
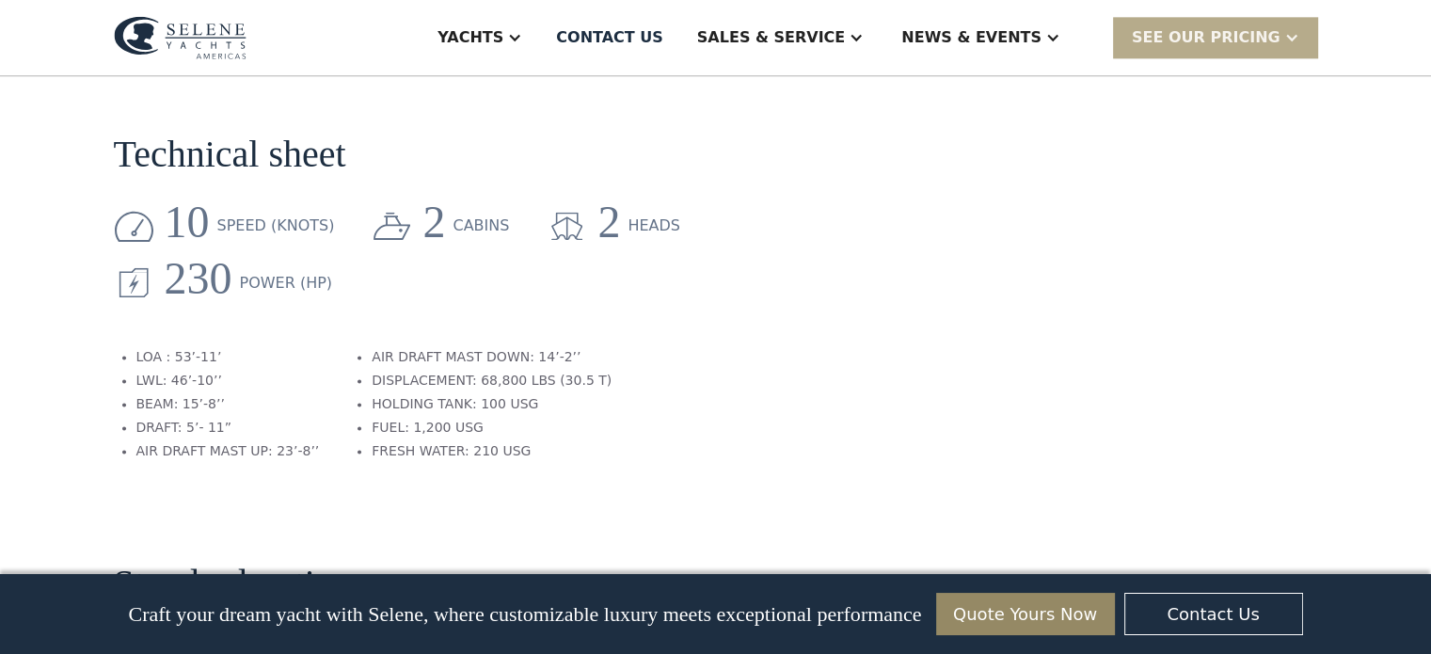
scroll to position [2465, 0]
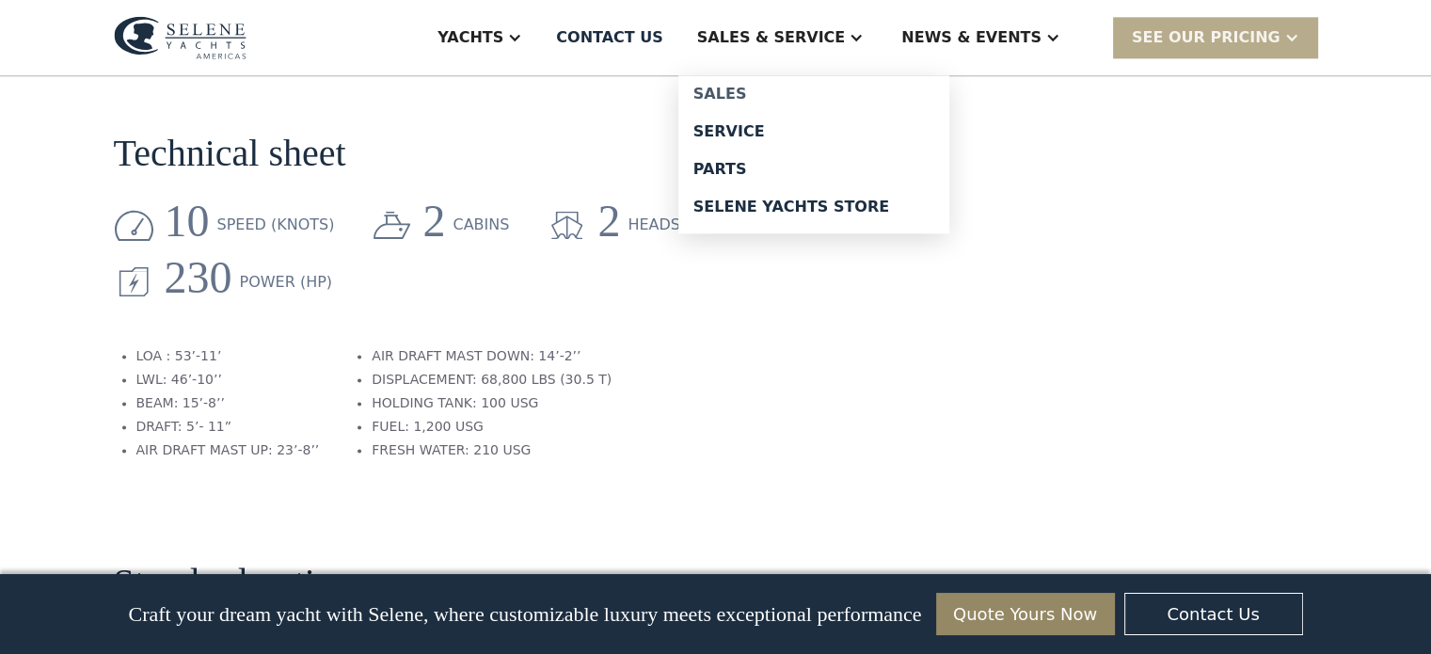
click at [802, 93] on div "Sales" at bounding box center [813, 94] width 241 height 15
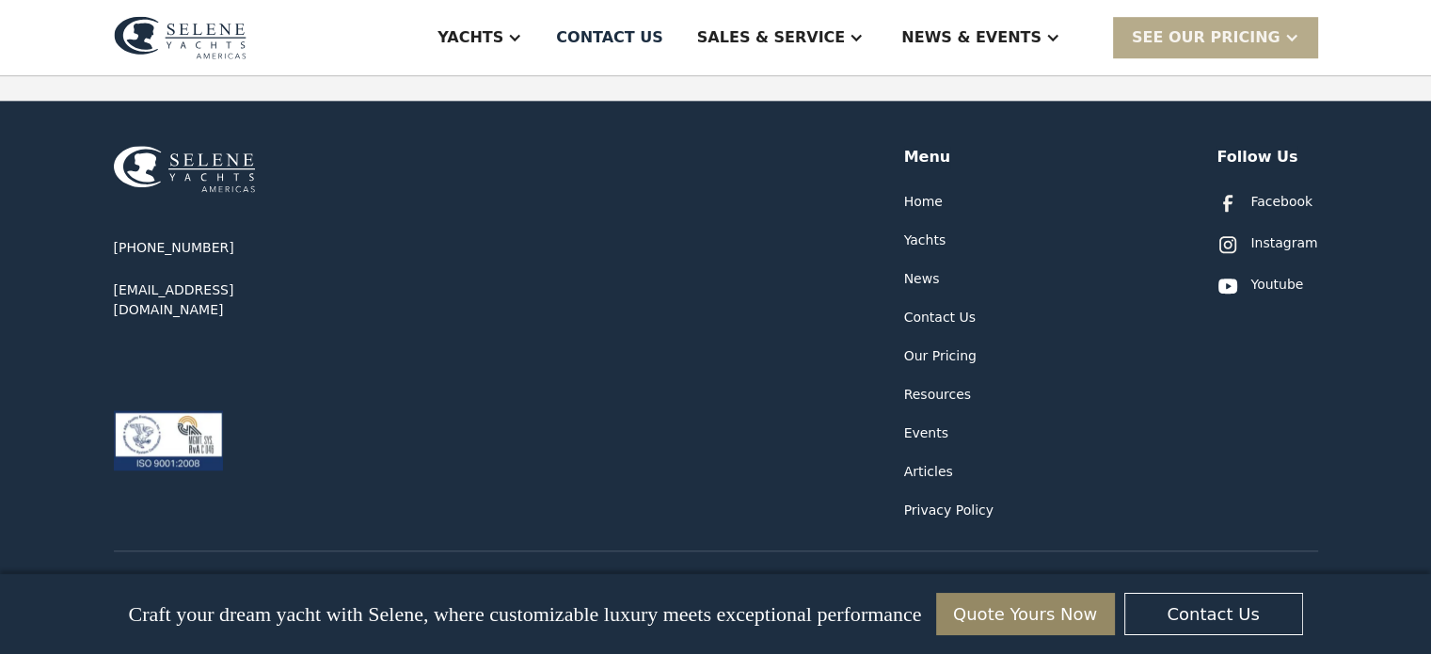
scroll to position [1273, 0]
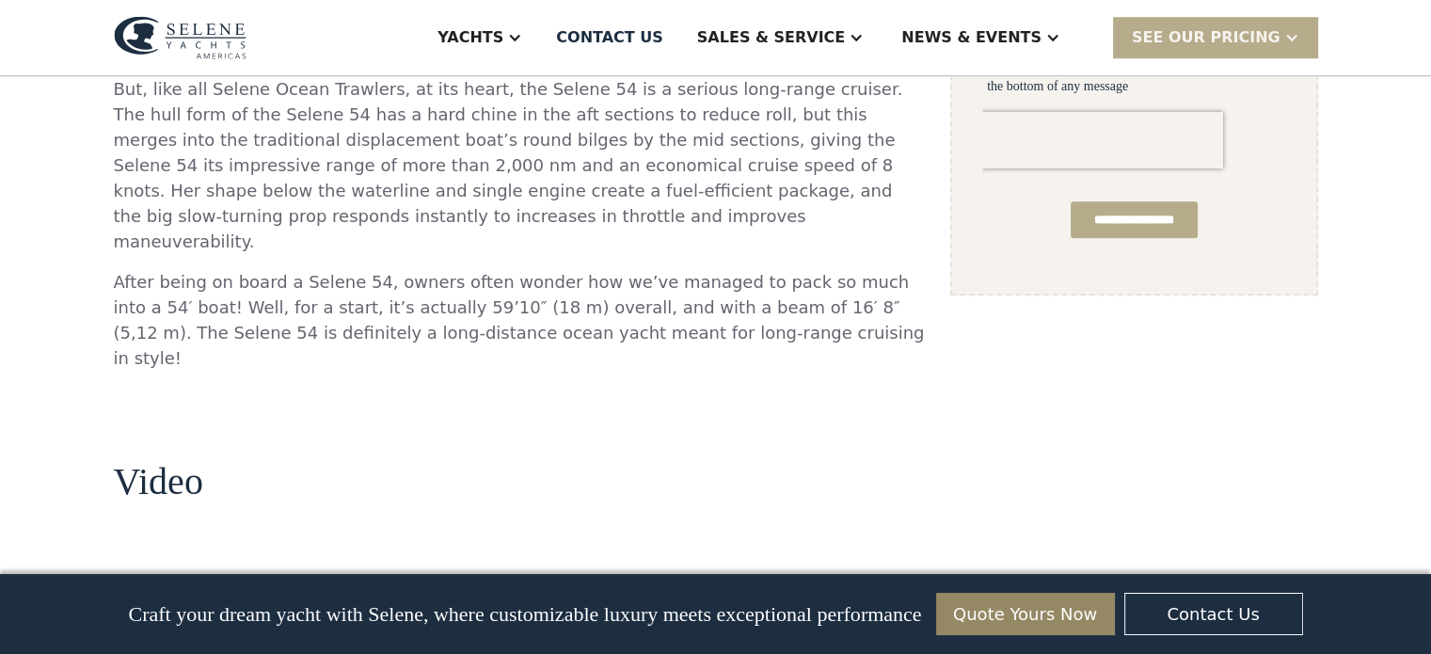
scroll to position [1231, 0]
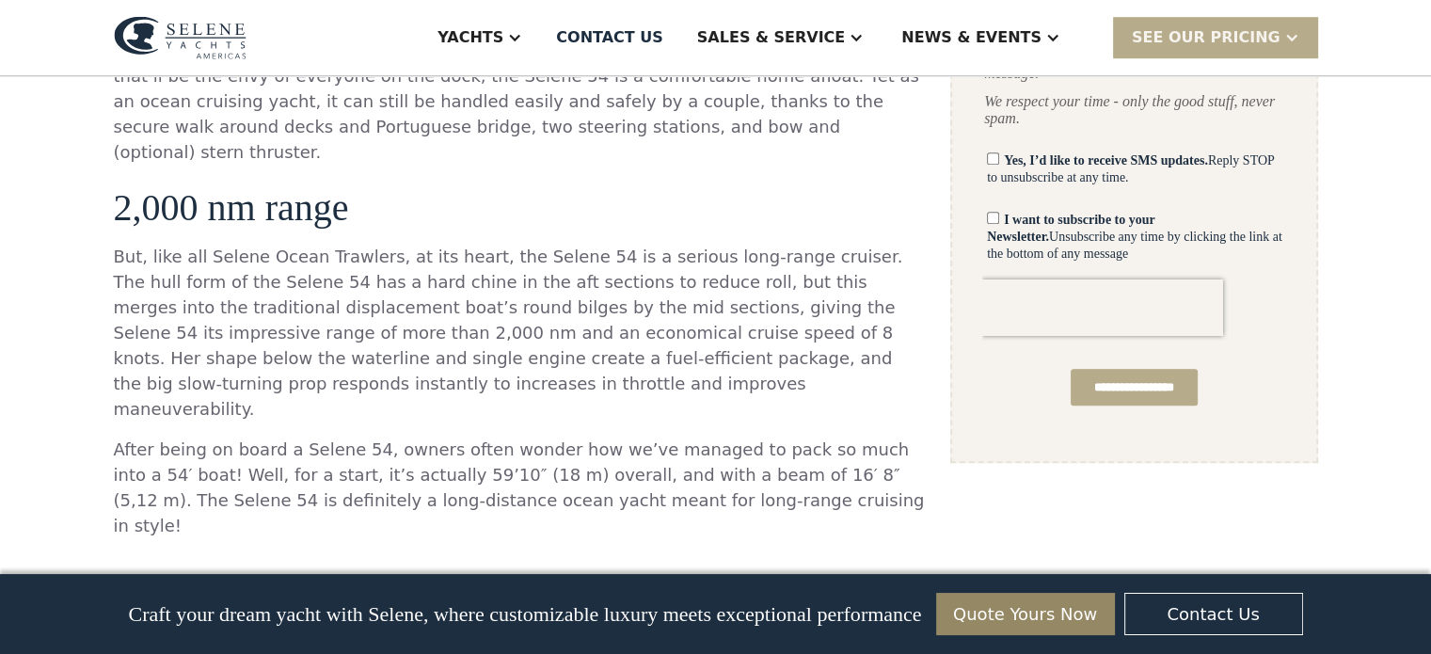
click at [662, 437] on p "After being on board a Selene 54, owners often wonder how we’ve managed to pack…" at bounding box center [519, 488] width 811 height 102
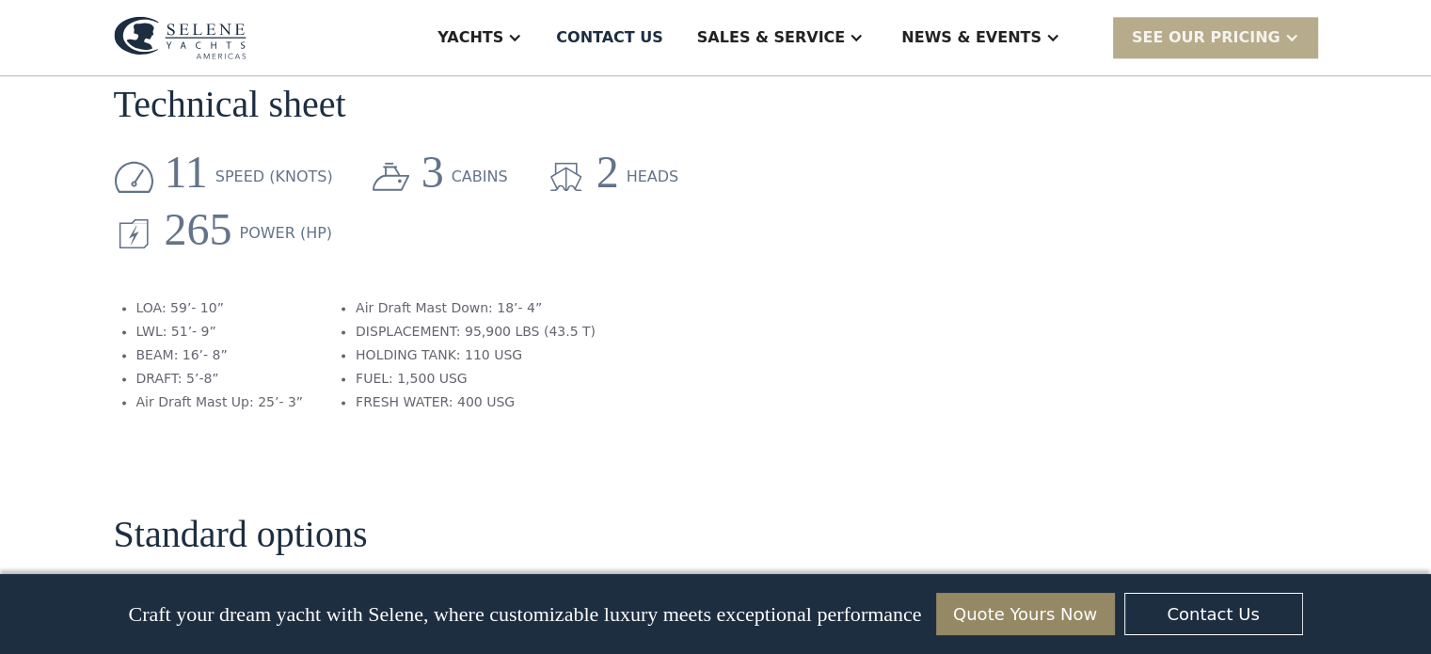
scroll to position [2394, 0]
drag, startPoint x: 662, startPoint y: 405, endPoint x: 676, endPoint y: 350, distance: 56.1
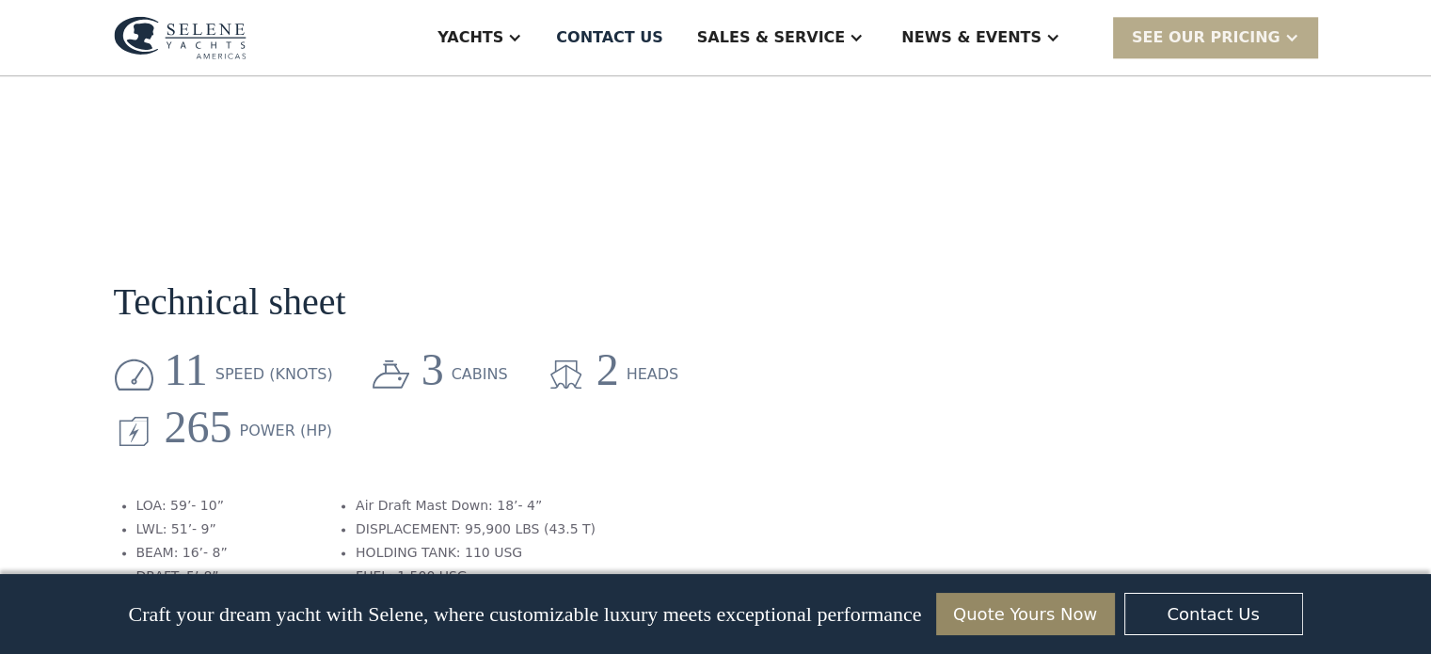
drag, startPoint x: 676, startPoint y: 350, endPoint x: 664, endPoint y: 425, distance: 76.1
click at [664, 425] on section "Technical sheet 11 speed (knots) 3 cabins 2 heads 265 Power (HP) LOA: 59’- 10” …" at bounding box center [519, 421] width 811 height 430
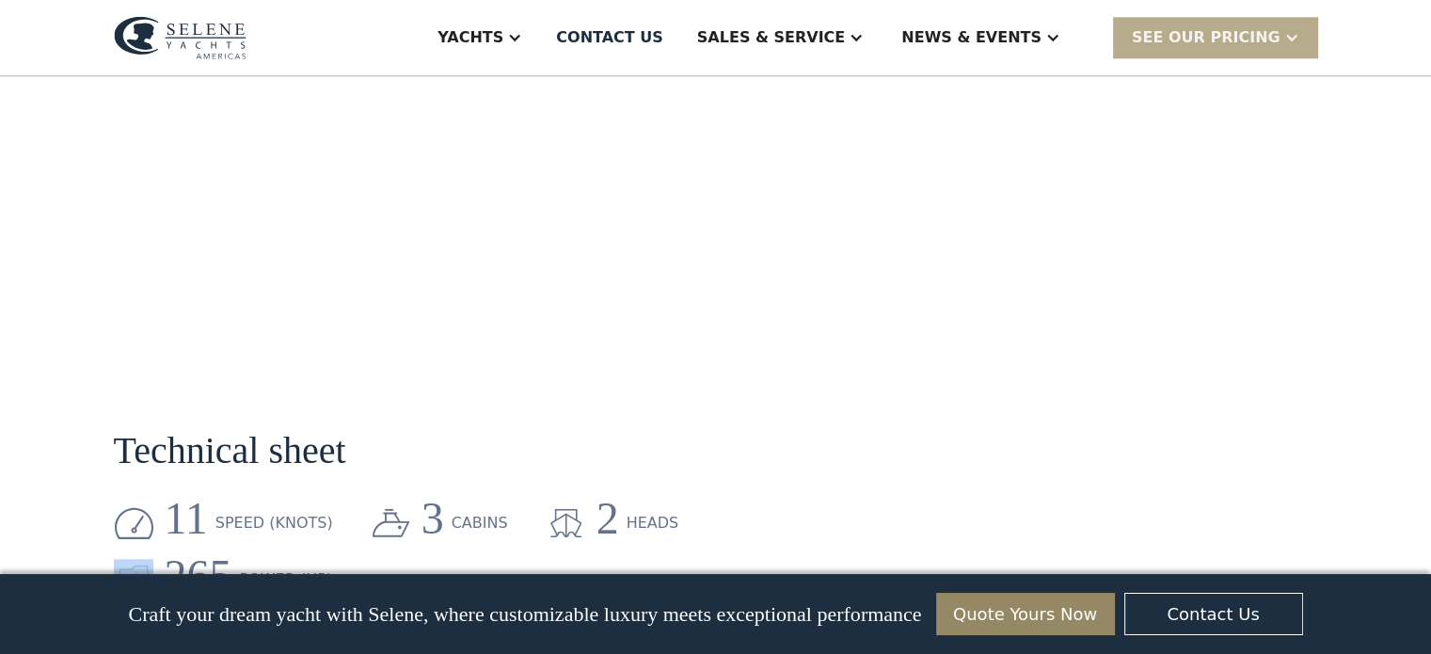
scroll to position [2010, 0]
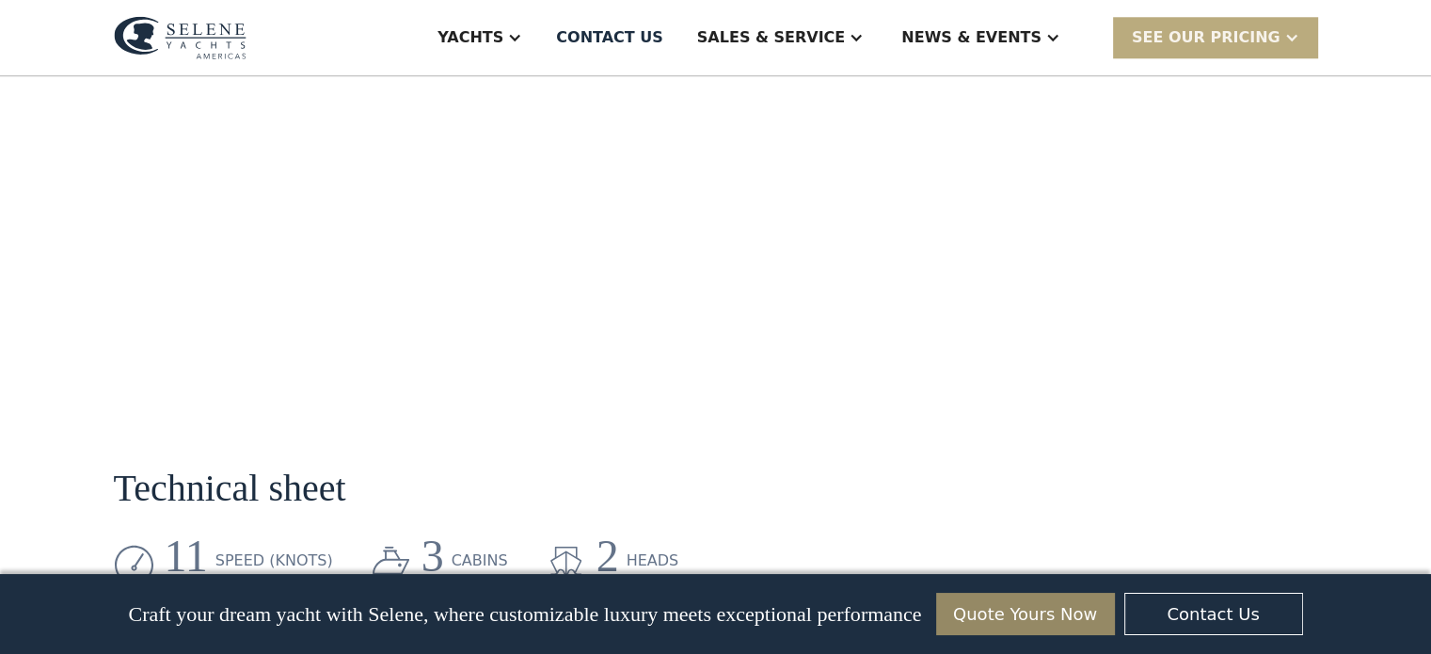
click at [1208, 35] on div "SEE Our Pricing" at bounding box center [1206, 37] width 149 height 23
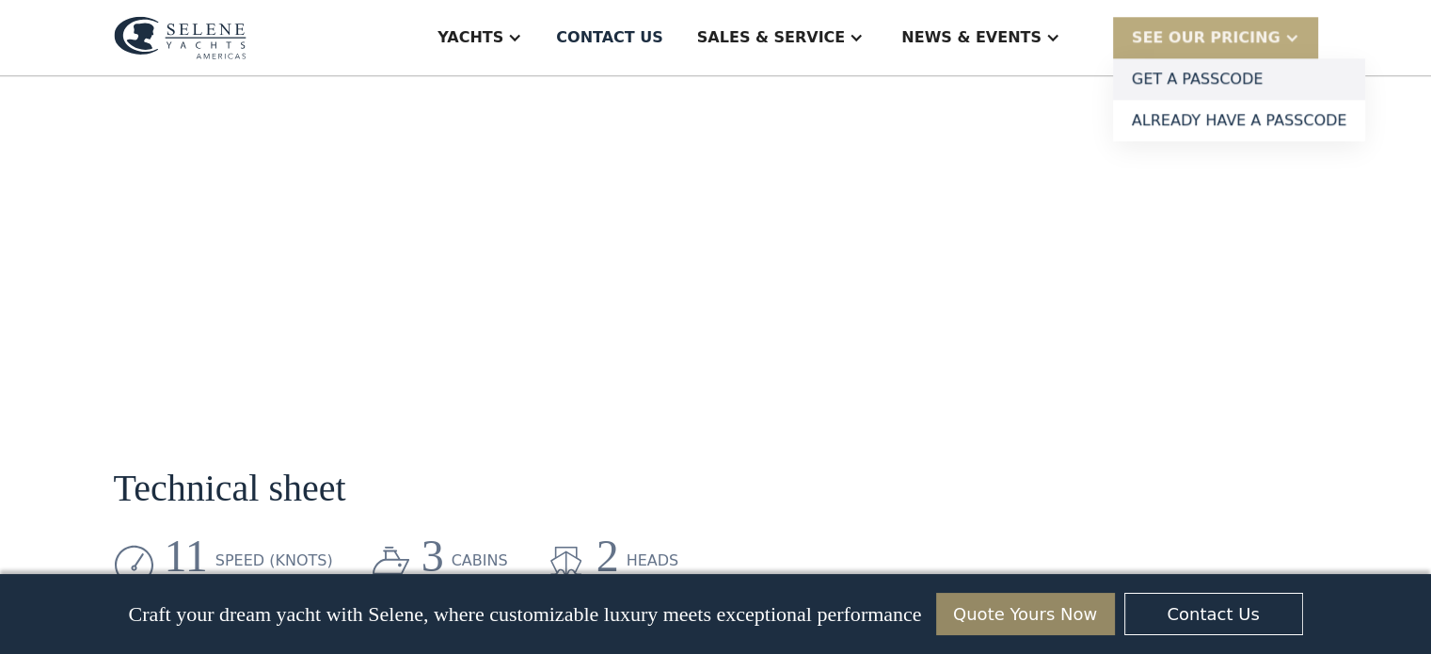
click at [1256, 79] on link "Get a PASSCODE" at bounding box center [1239, 78] width 253 height 41
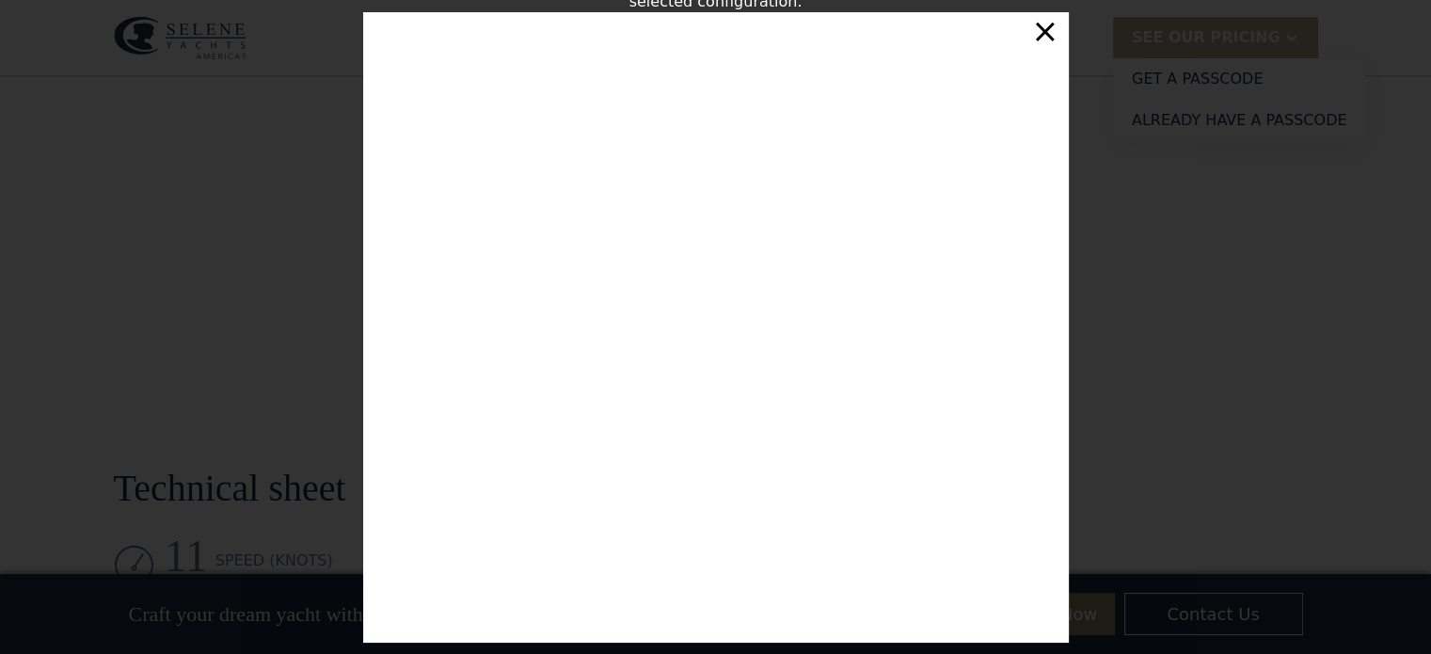
click at [1039, 39] on div "×" at bounding box center [1044, 31] width 27 height 38
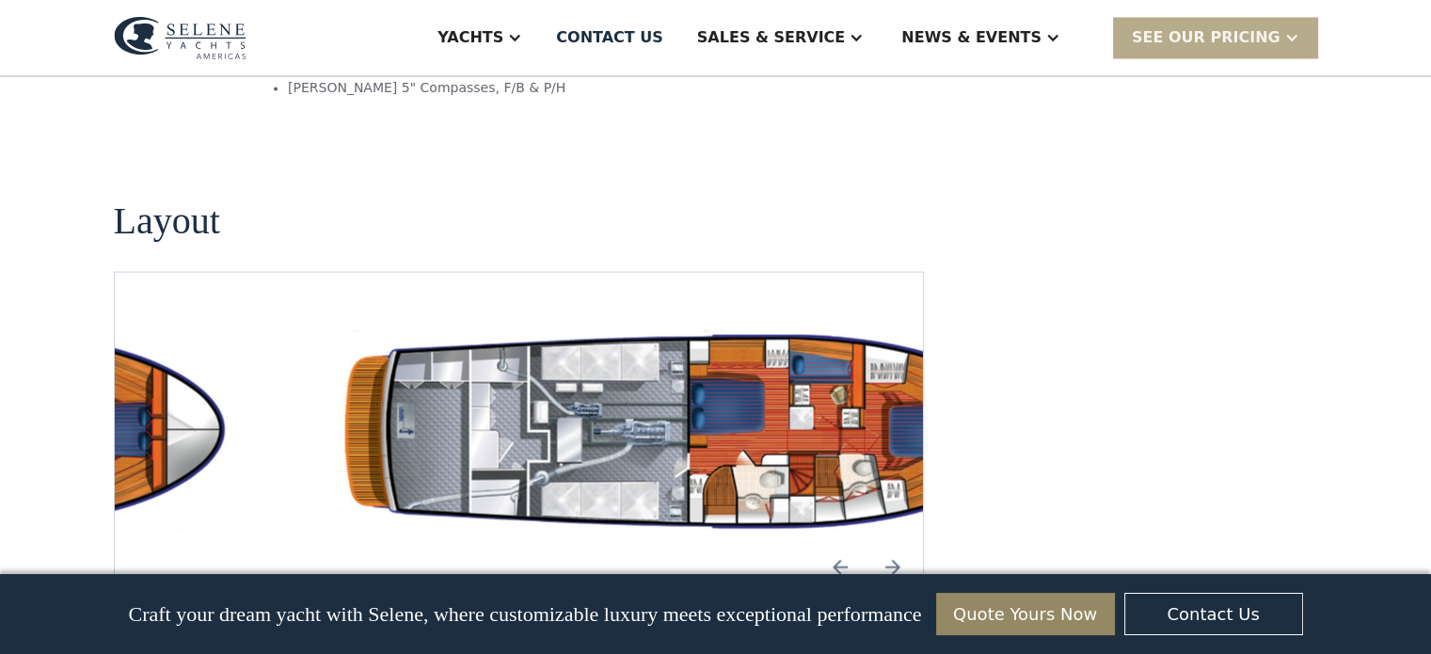
scroll to position [3398, 0]
